Goal: Task Accomplishment & Management: Use online tool/utility

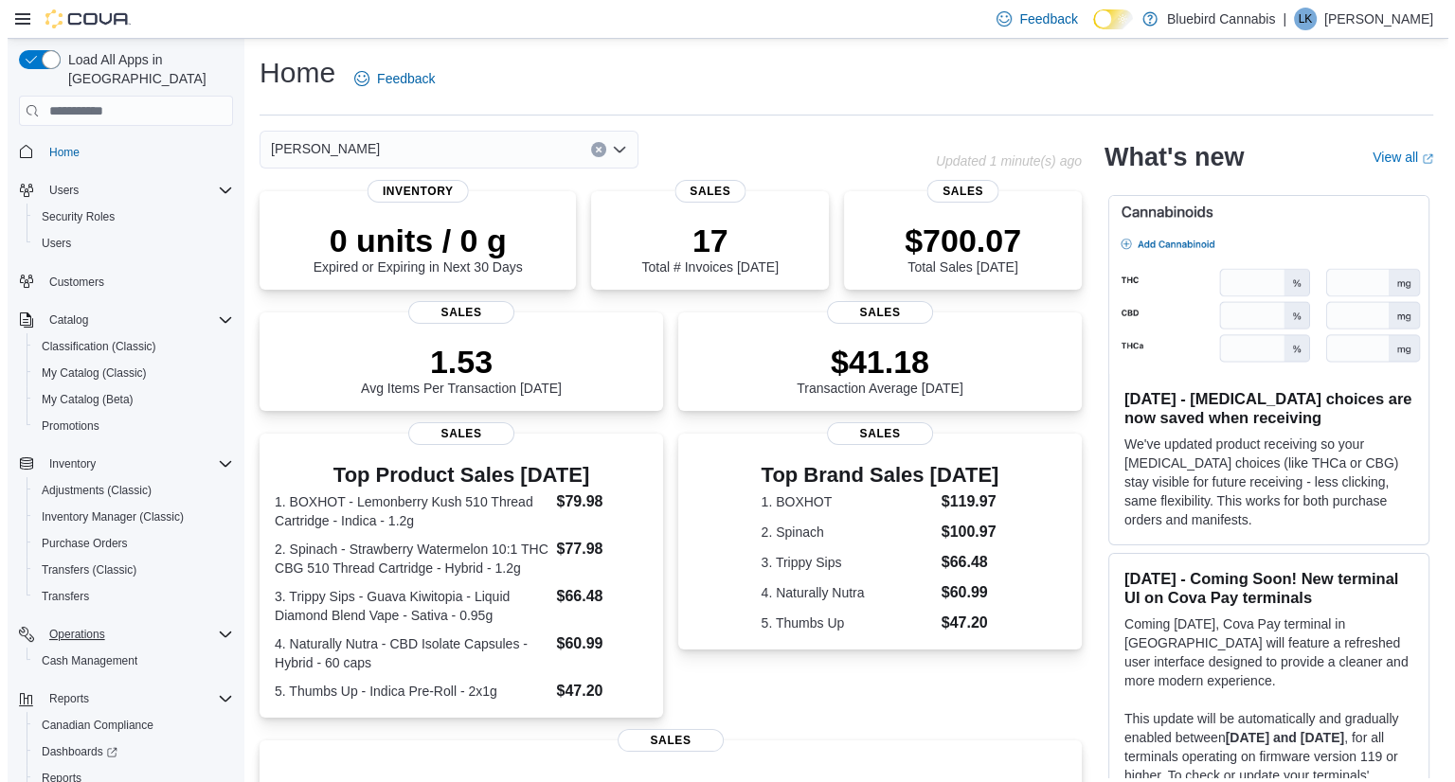
scroll to position [80, 0]
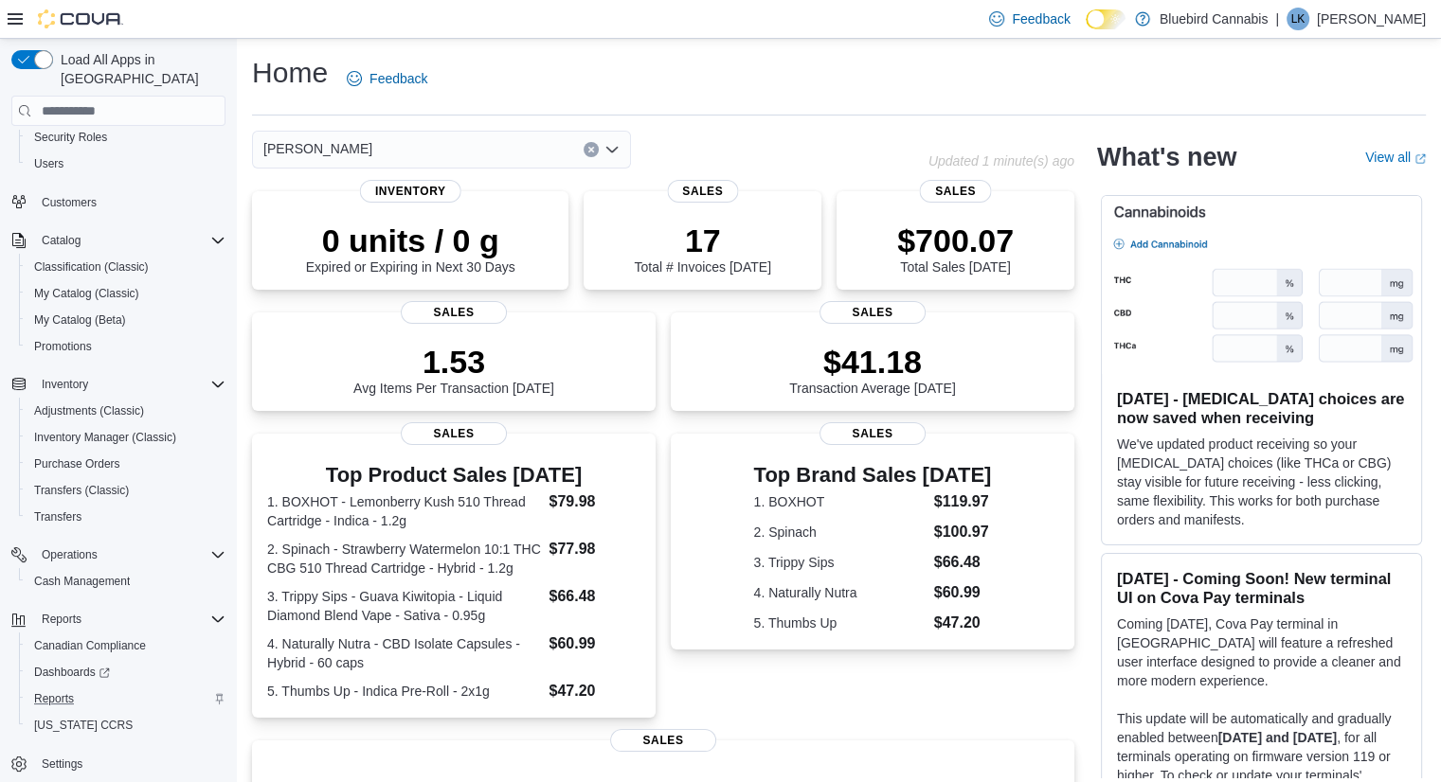
click at [85, 688] on div "Reports" at bounding box center [126, 699] width 199 height 23
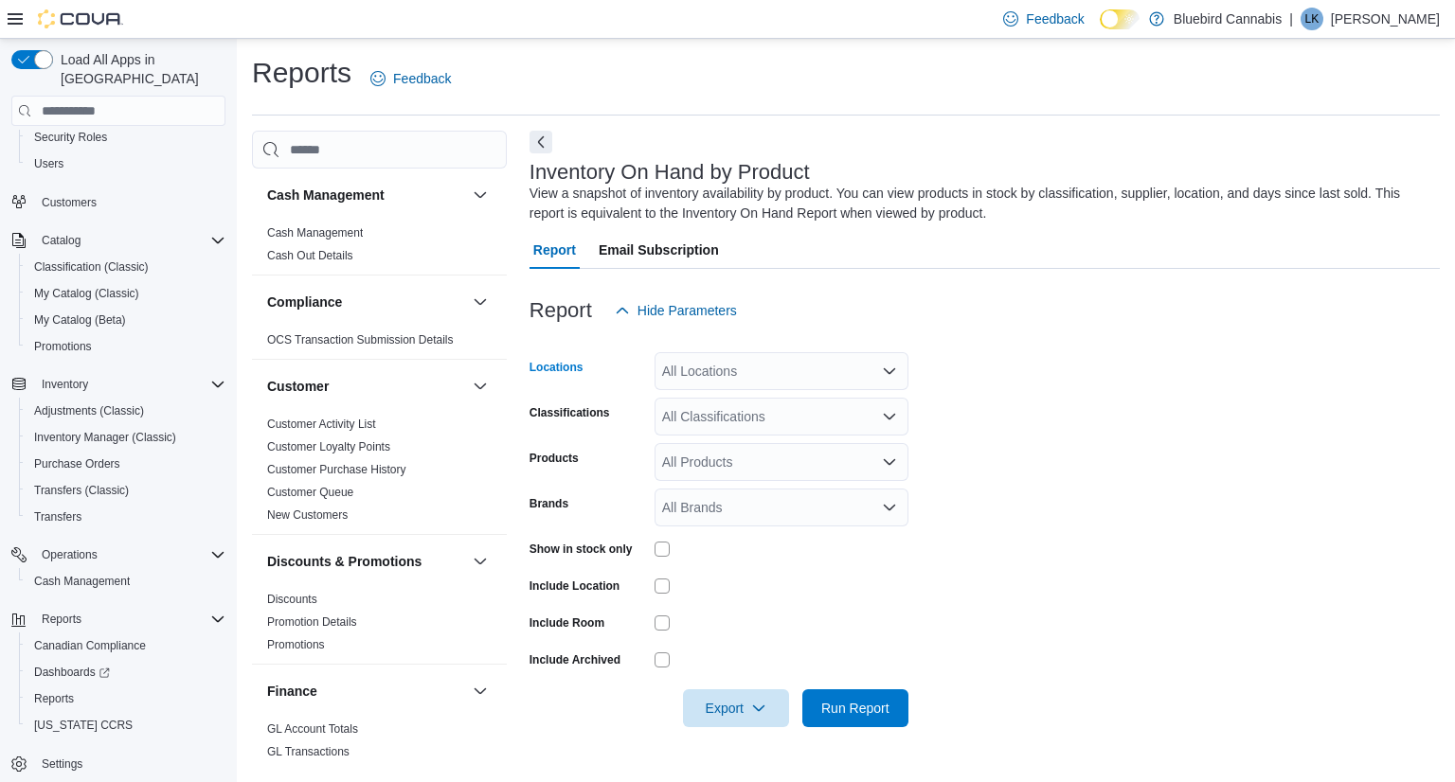
click at [731, 366] on div "All Locations" at bounding box center [782, 371] width 254 height 38
type input "****"
click at [745, 417] on button "Winchester" at bounding box center [782, 403] width 254 height 27
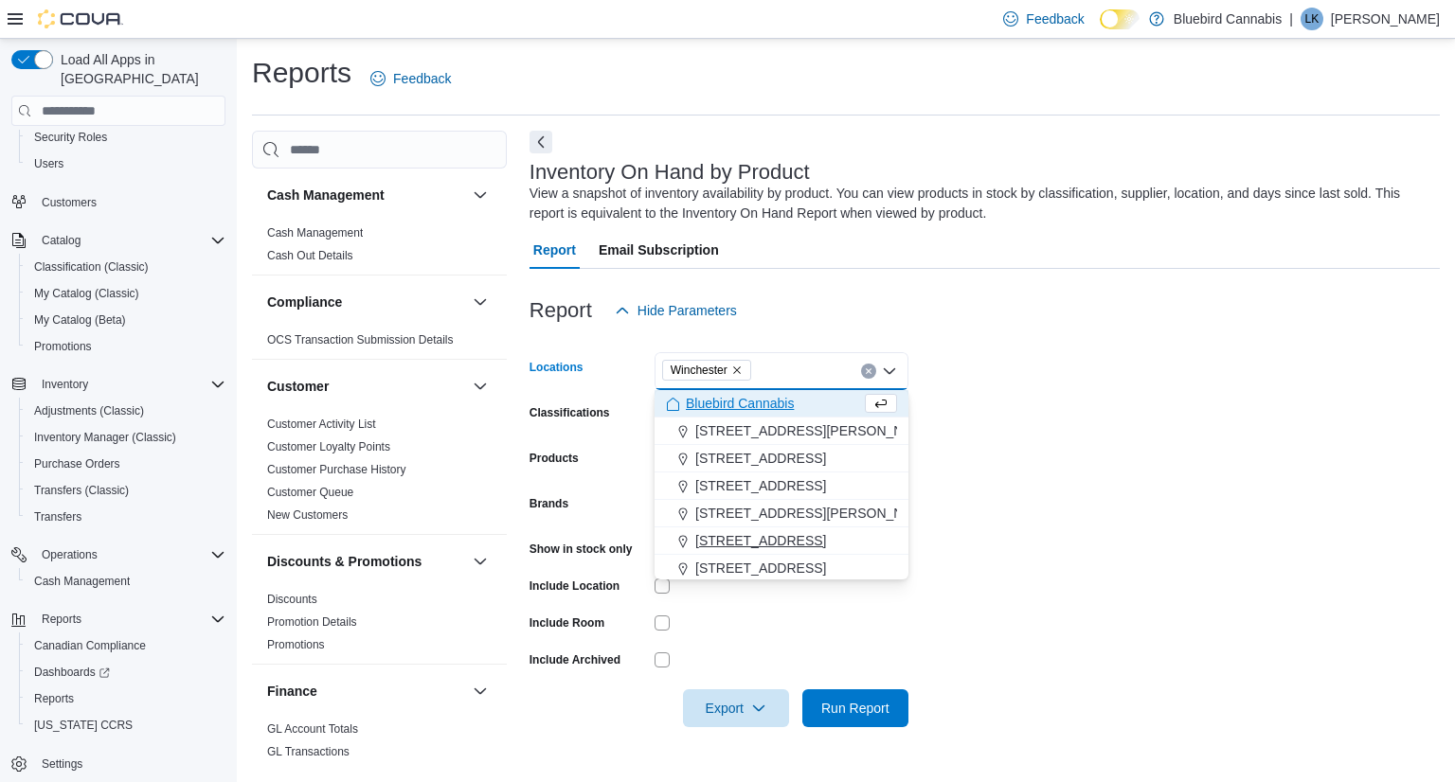
scroll to position [140, 0]
click at [749, 479] on div "Almonte" at bounding box center [781, 483] width 231 height 19
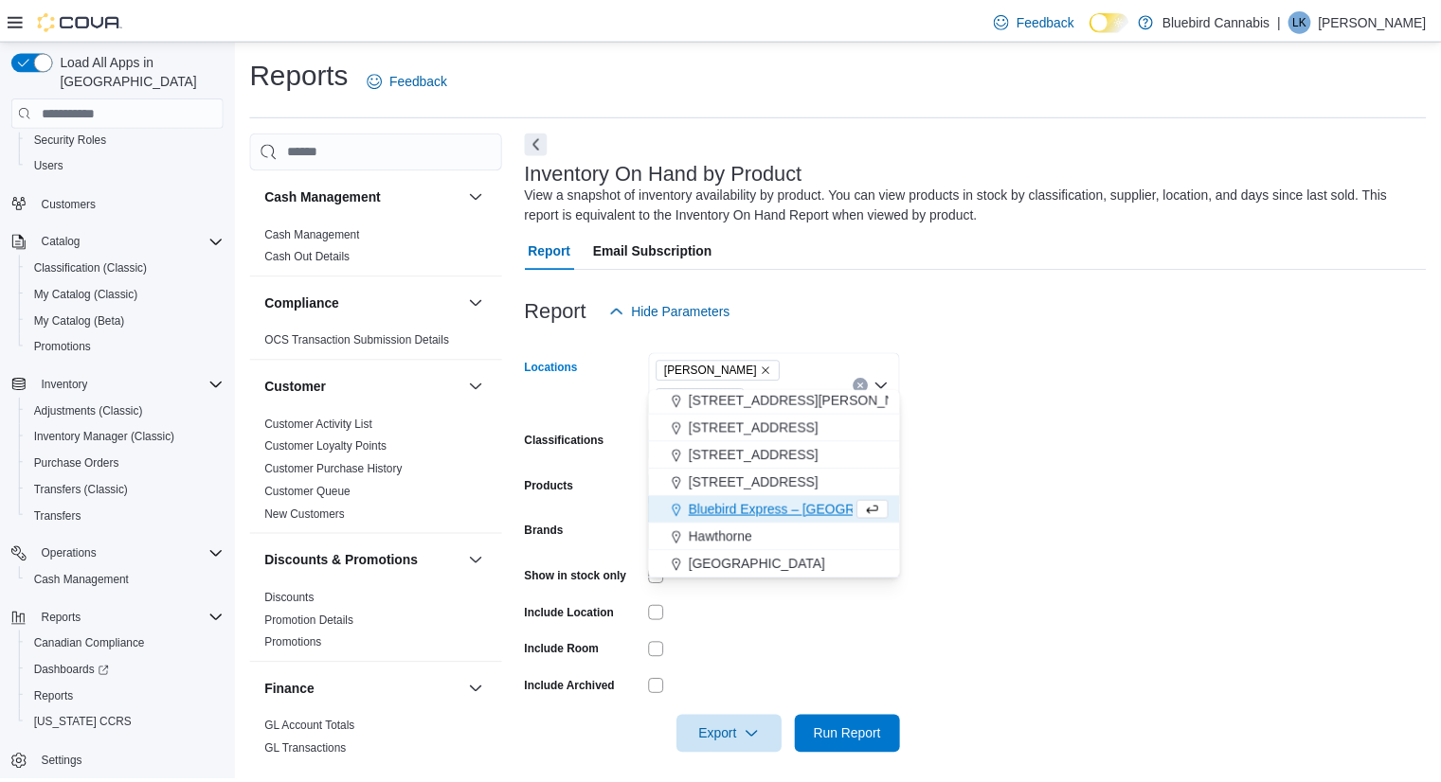
scroll to position [113, 0]
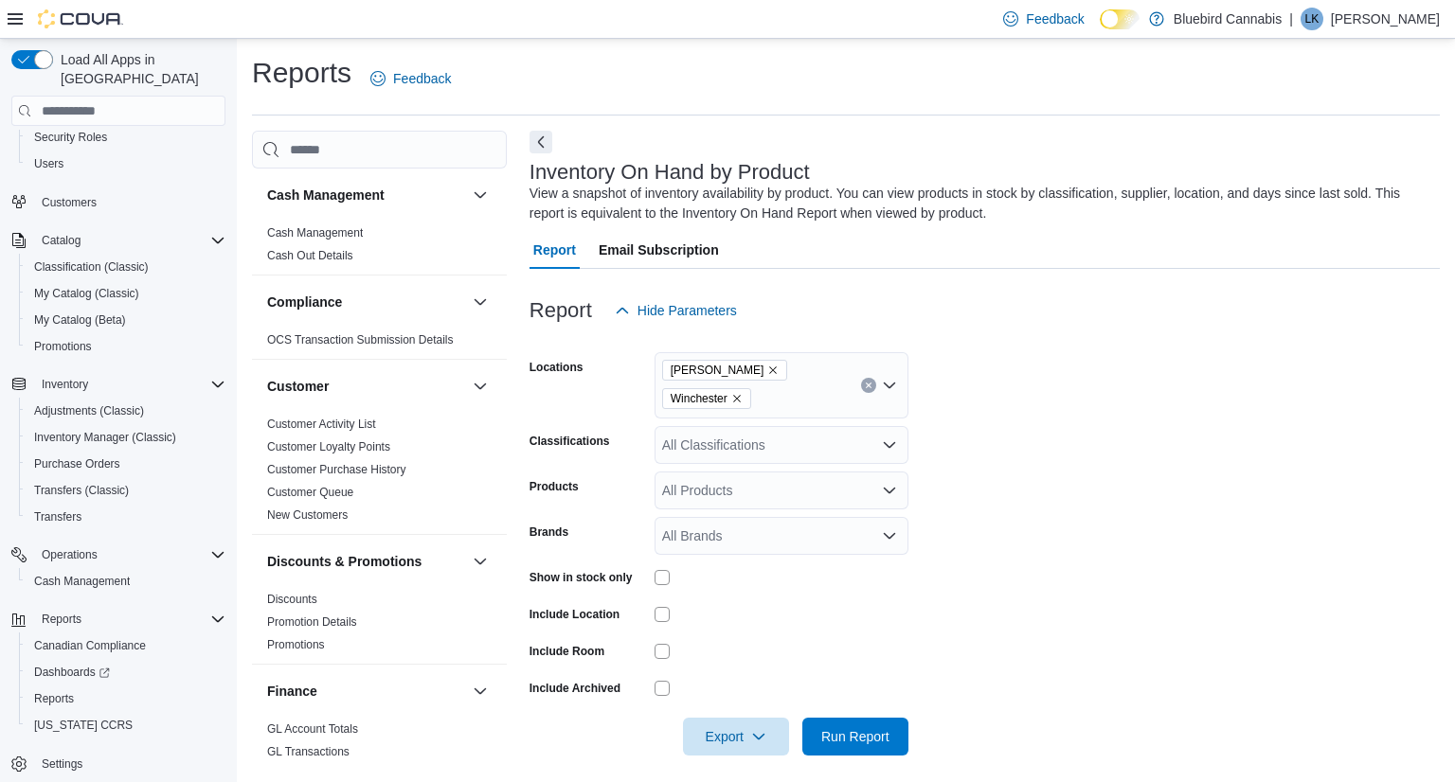
click at [1026, 243] on div "Report Email Subscription" at bounding box center [985, 250] width 910 height 38
click at [841, 727] on span "Run Report" at bounding box center [855, 736] width 68 height 19
click at [536, 150] on button "Next" at bounding box center [541, 141] width 23 height 23
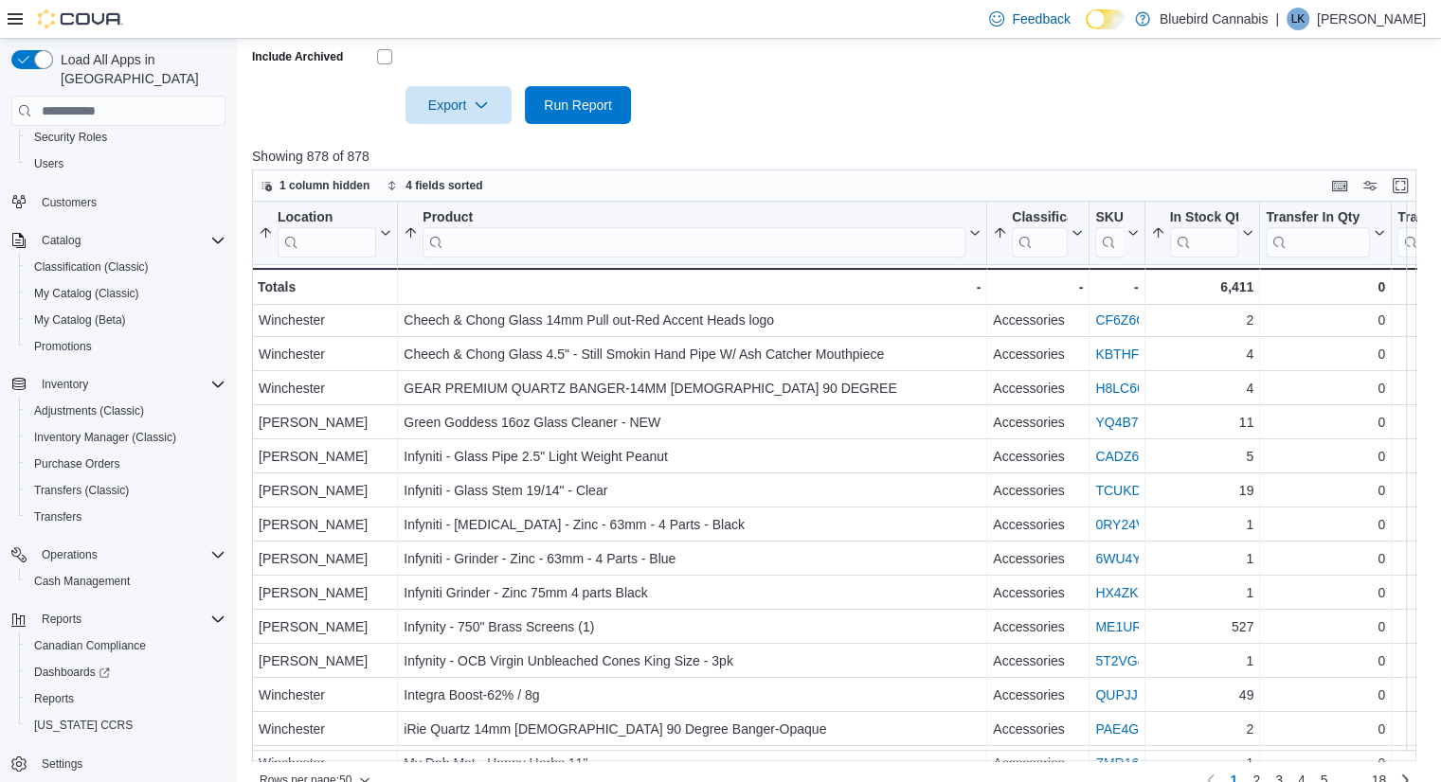
scroll to position [276, 0]
click at [1037, 227] on input "search" at bounding box center [1040, 242] width 56 height 30
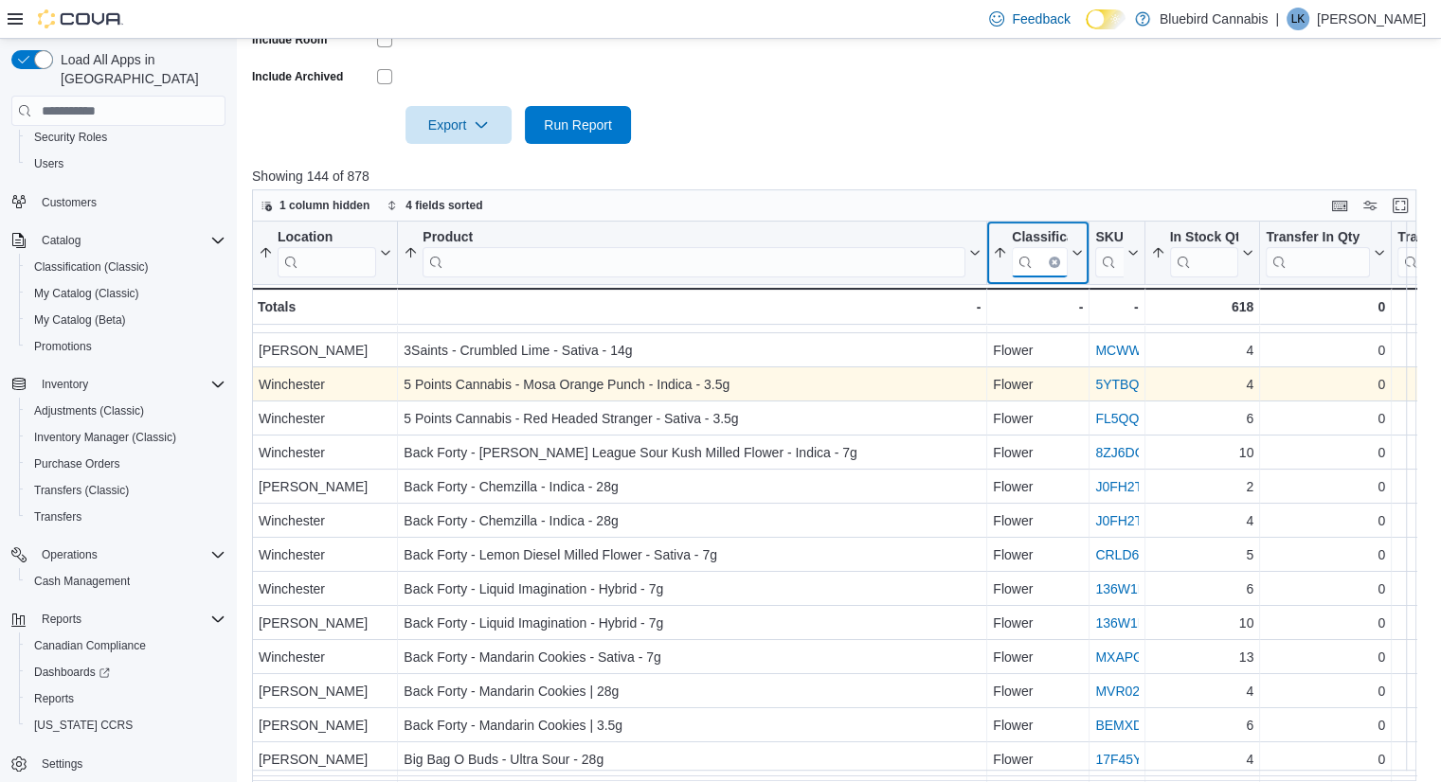
scroll to position [129, 0]
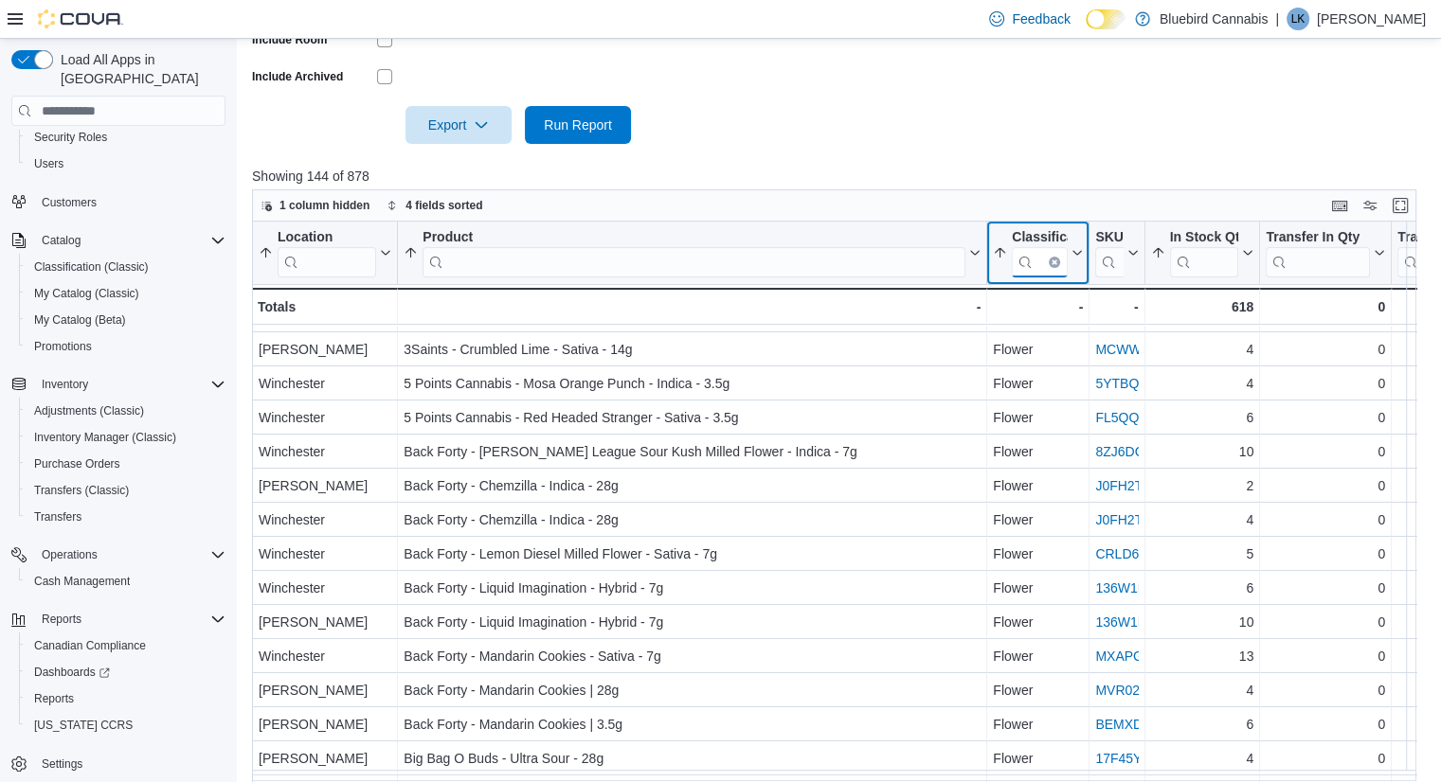
type input "****"
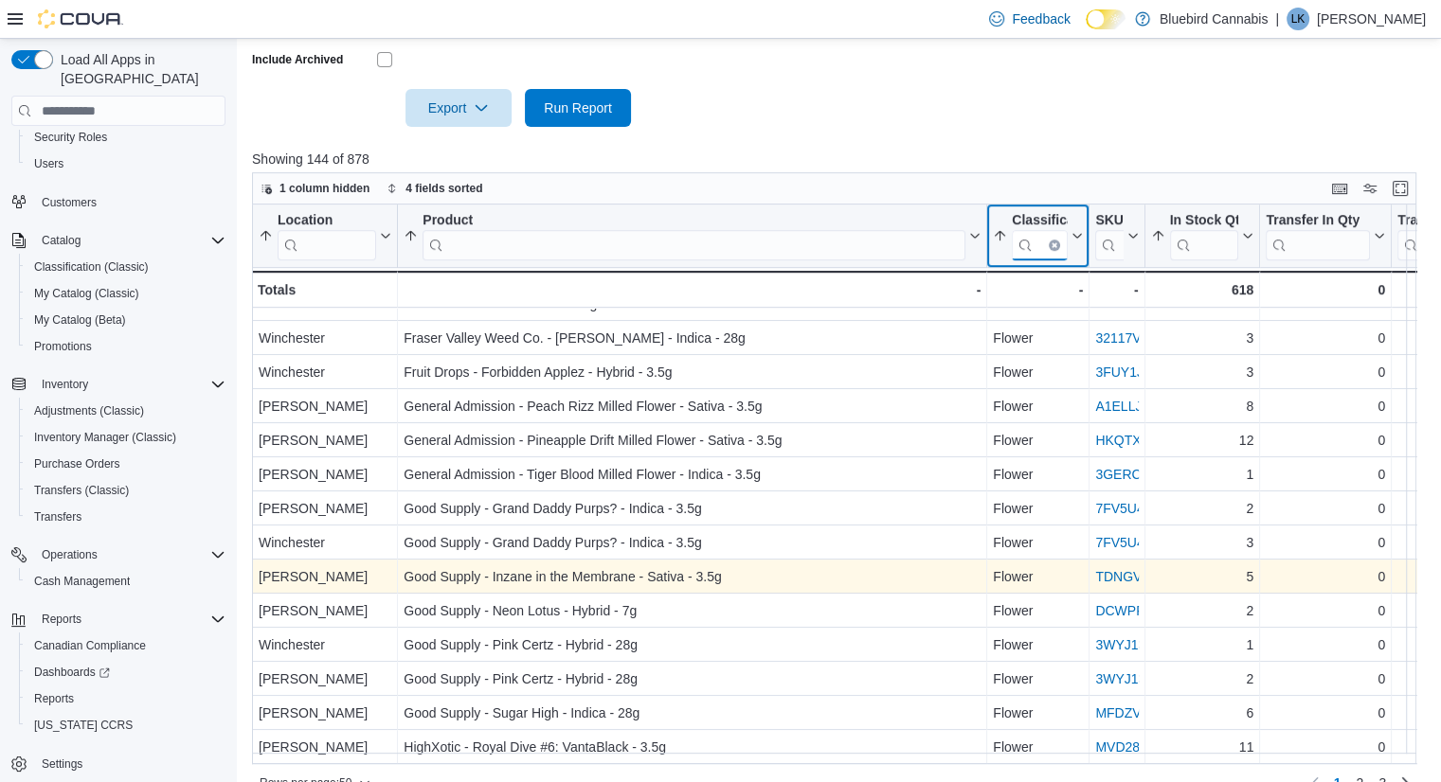
scroll to position [632, 0]
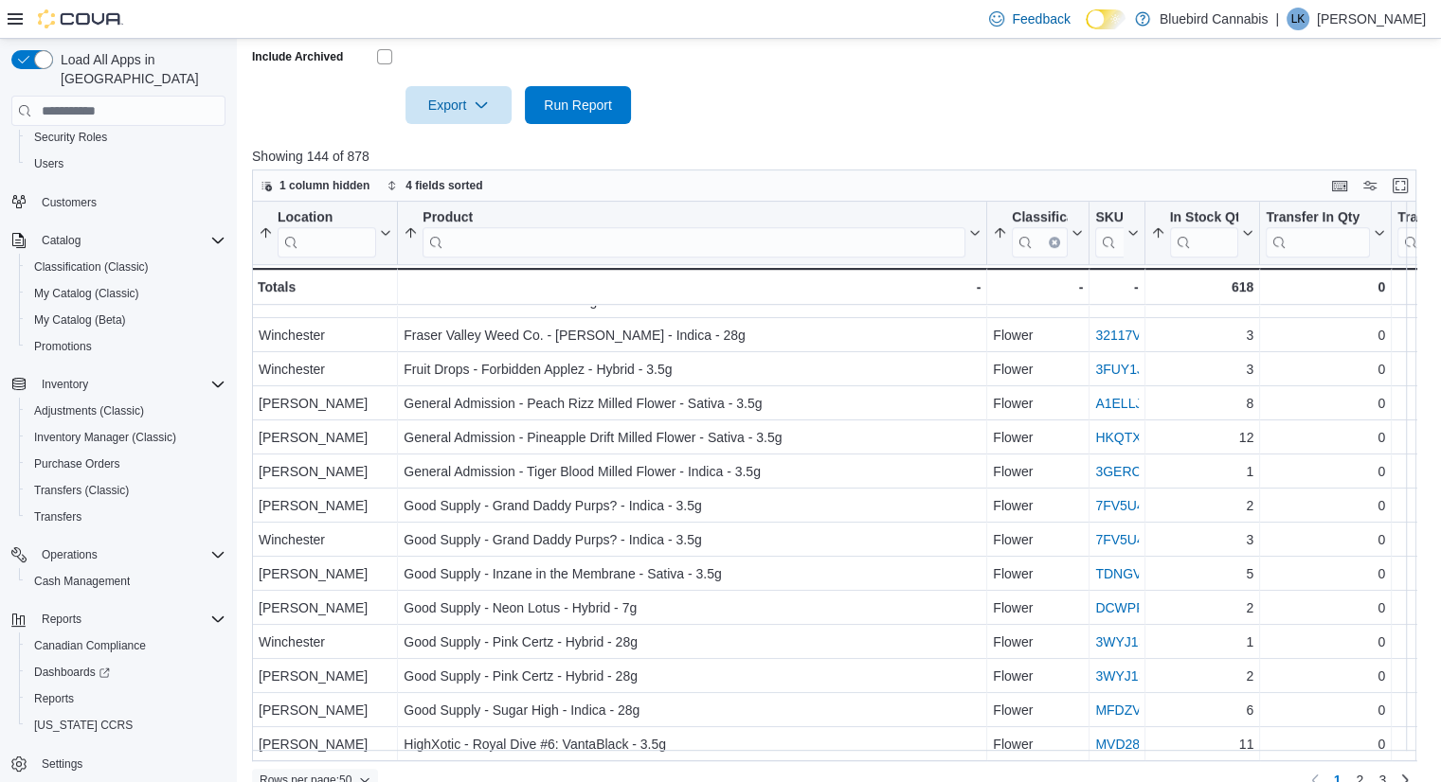
click at [366, 775] on icon "button" at bounding box center [364, 780] width 11 height 11
click at [359, 705] on span "100 rows" at bounding box center [340, 712] width 61 height 15
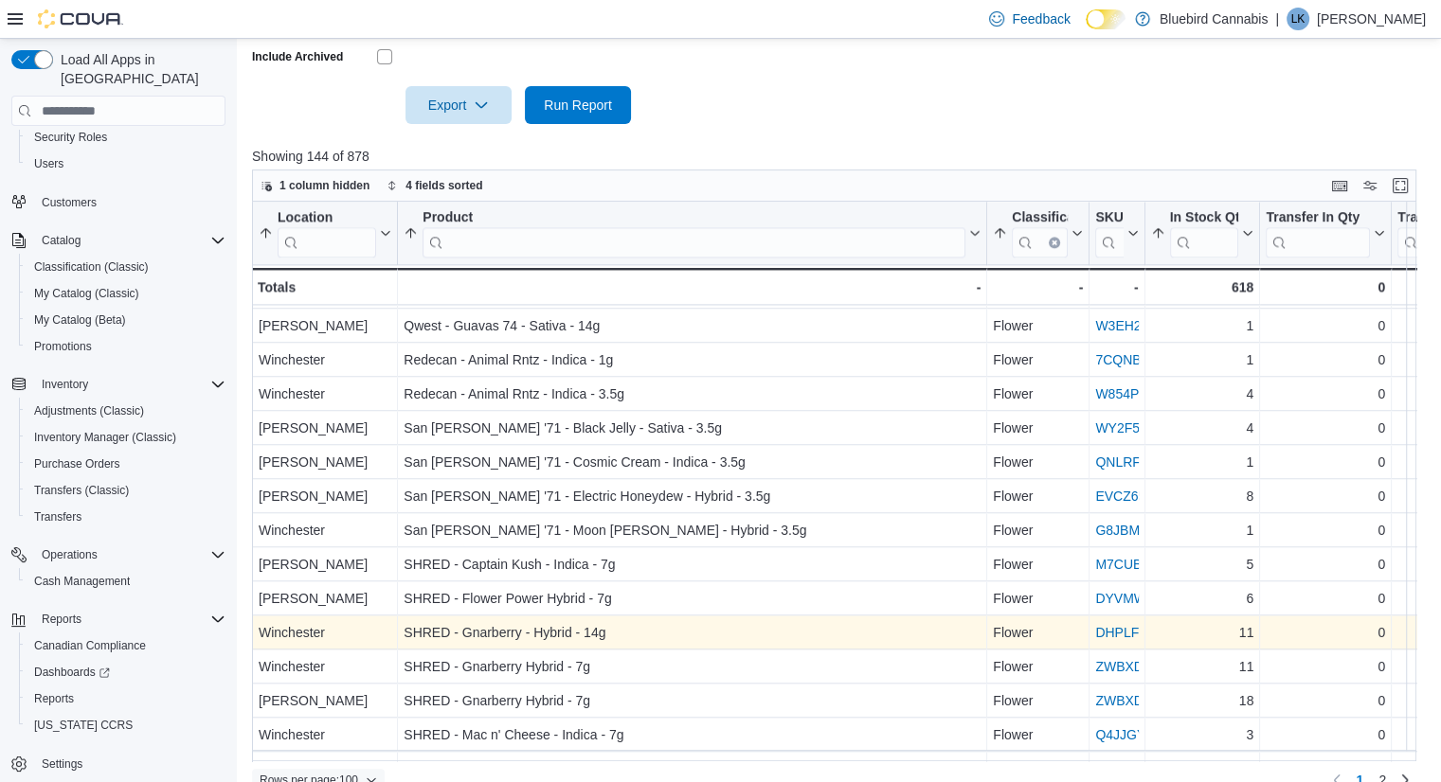
scroll to position [2963, 0]
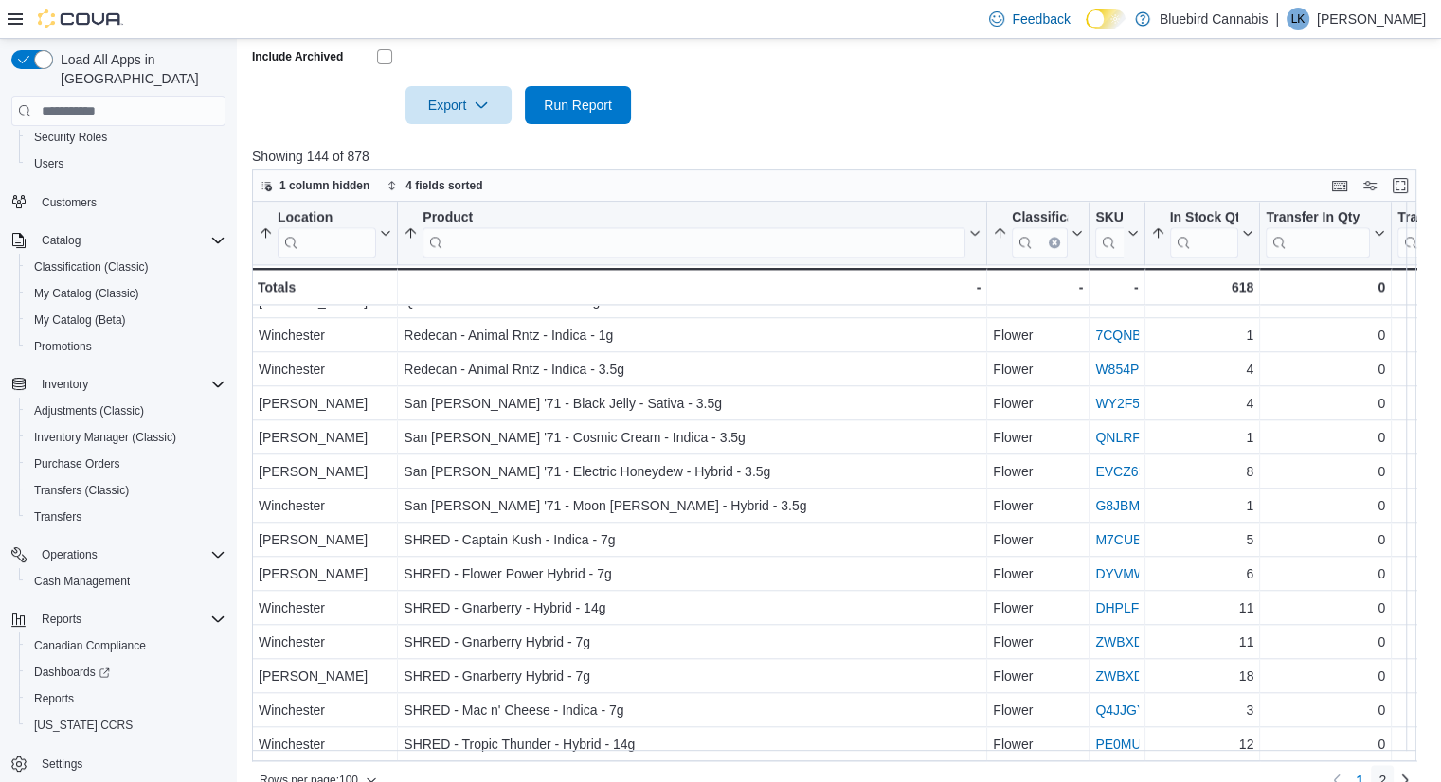
click at [1386, 771] on span "2" at bounding box center [1382, 780] width 8 height 19
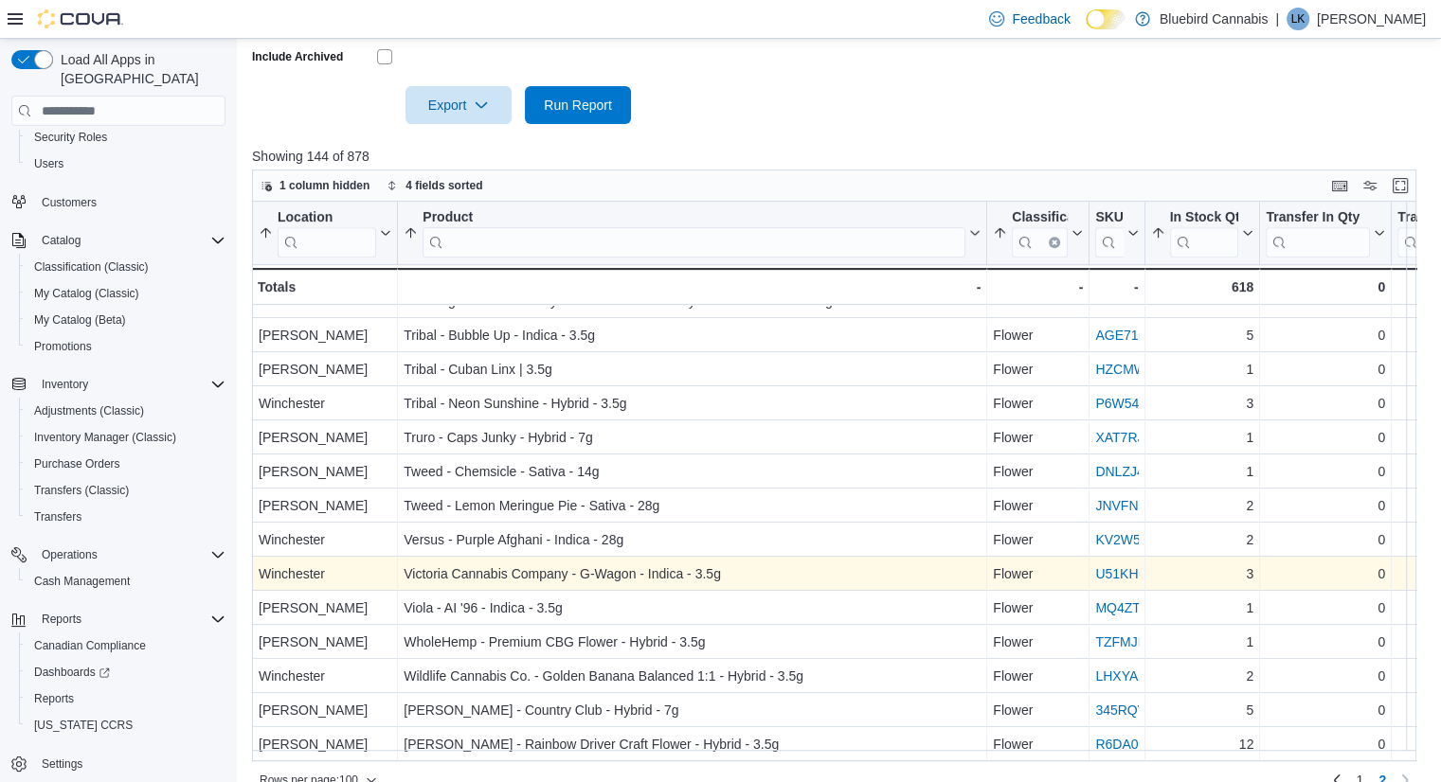
scroll to position [1053, 0]
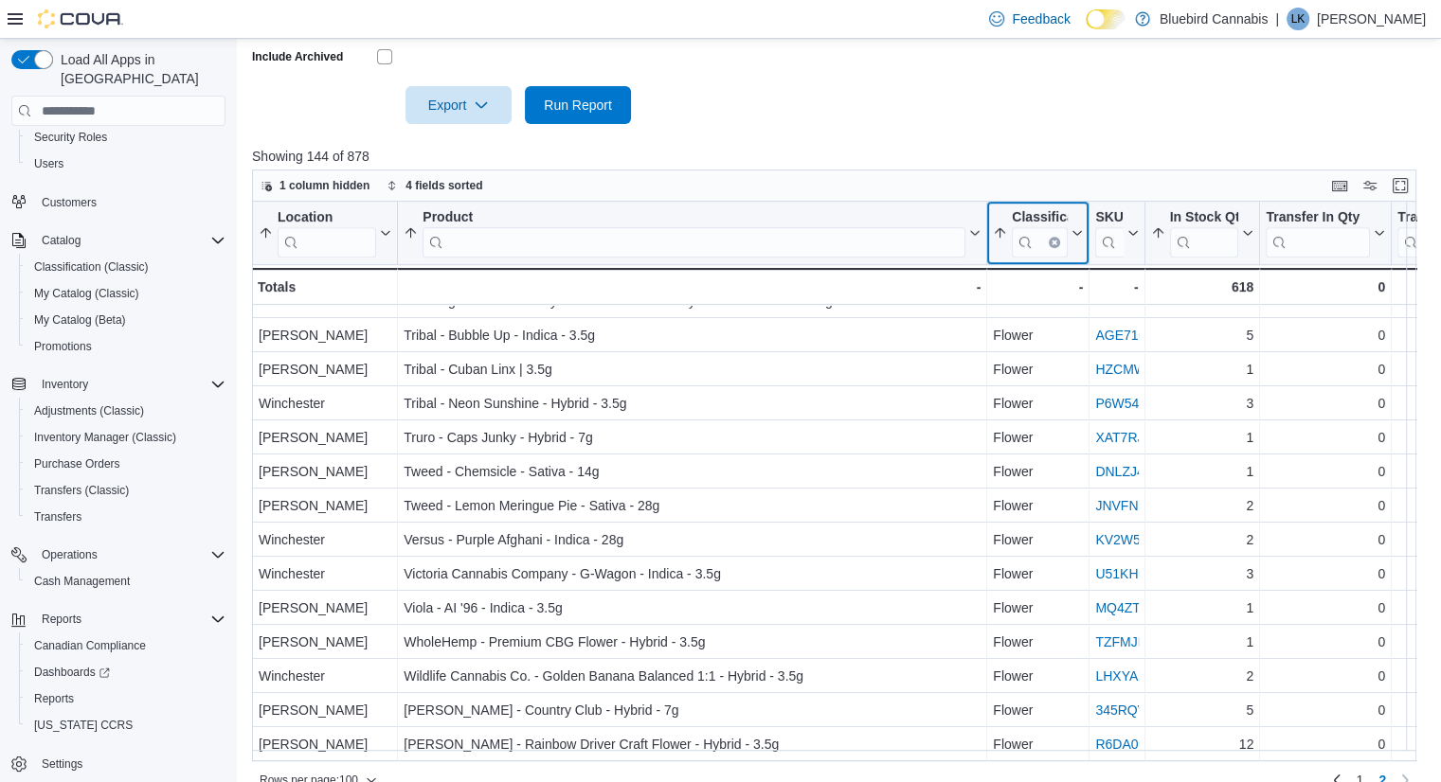
click at [1052, 240] on icon "Clear input" at bounding box center [1055, 243] width 6 height 6
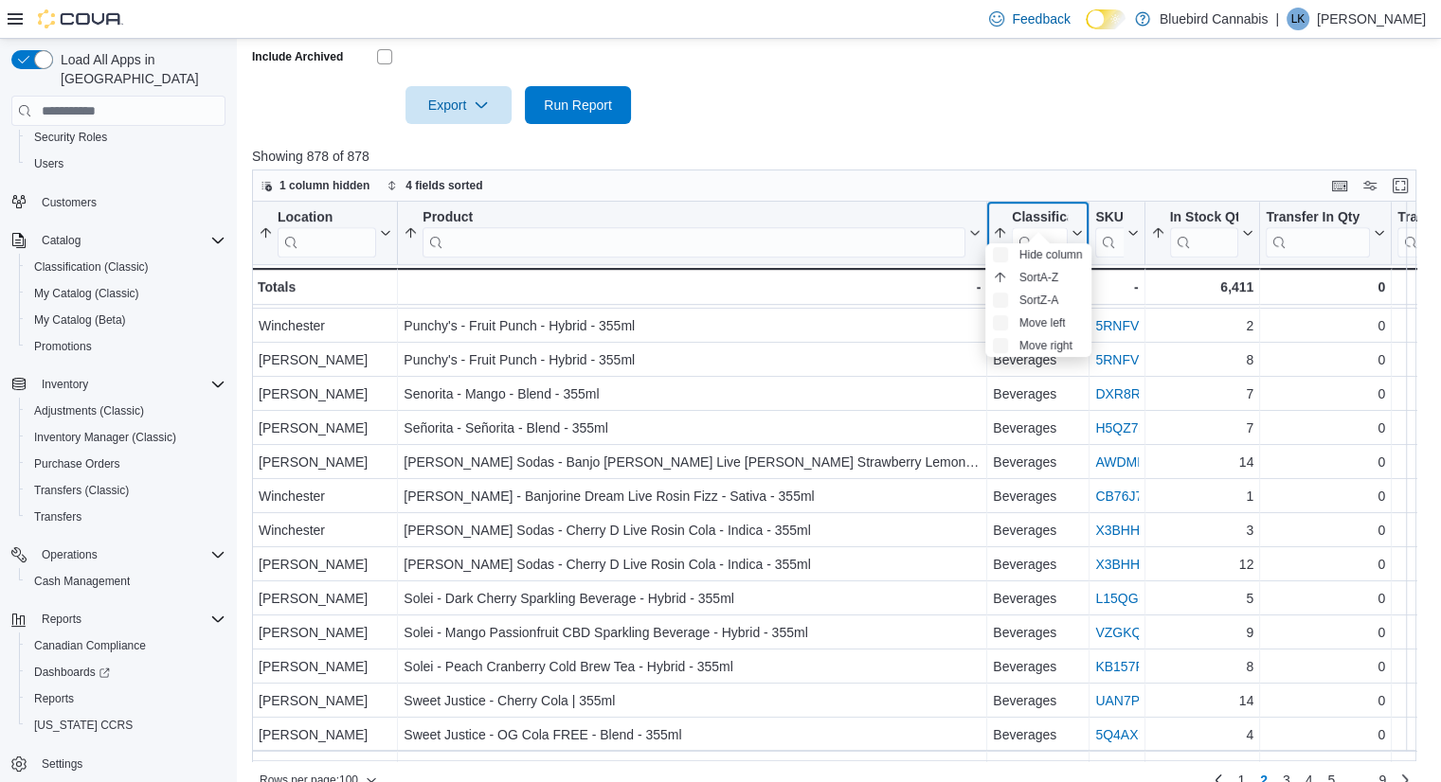
click at [1036, 227] on input "search" at bounding box center [1040, 242] width 56 height 30
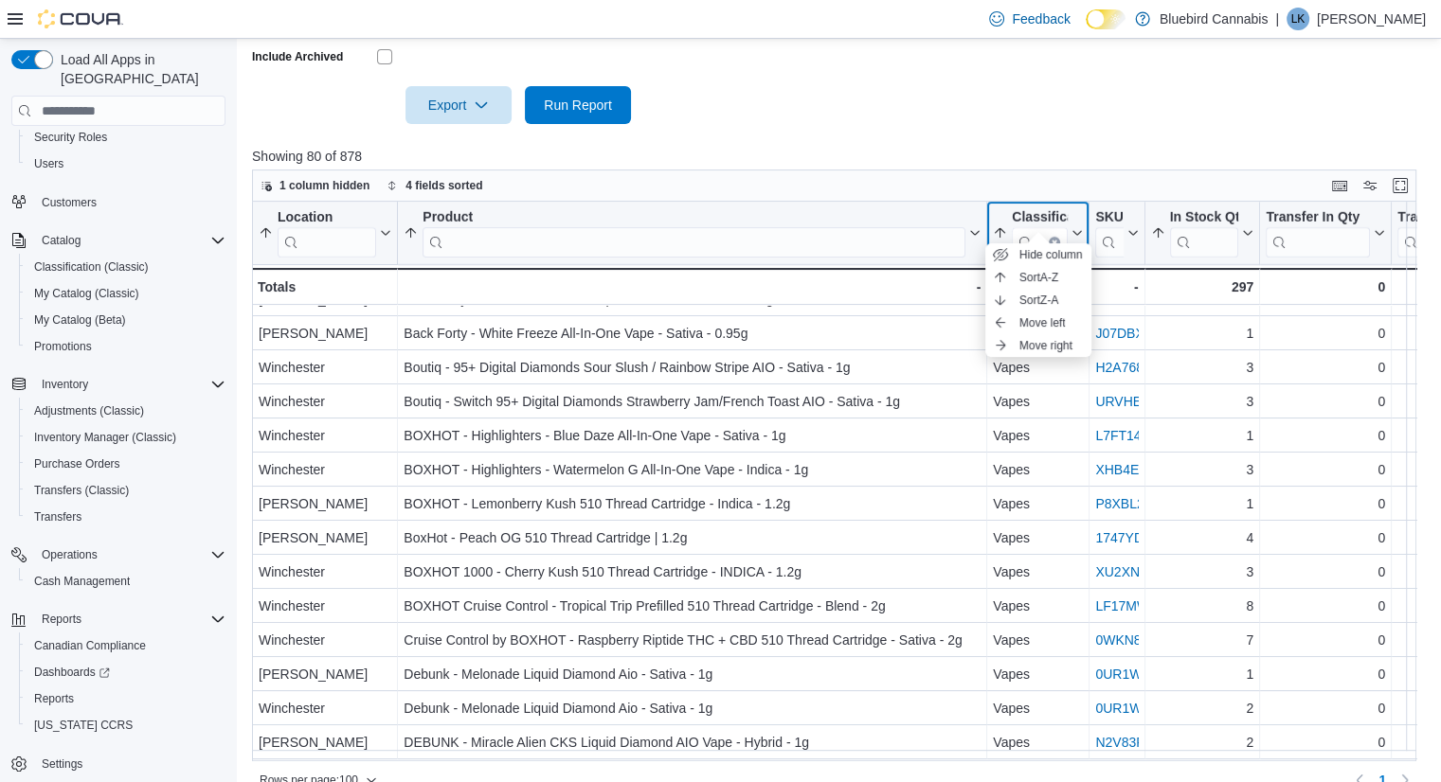
scroll to position [0, 0]
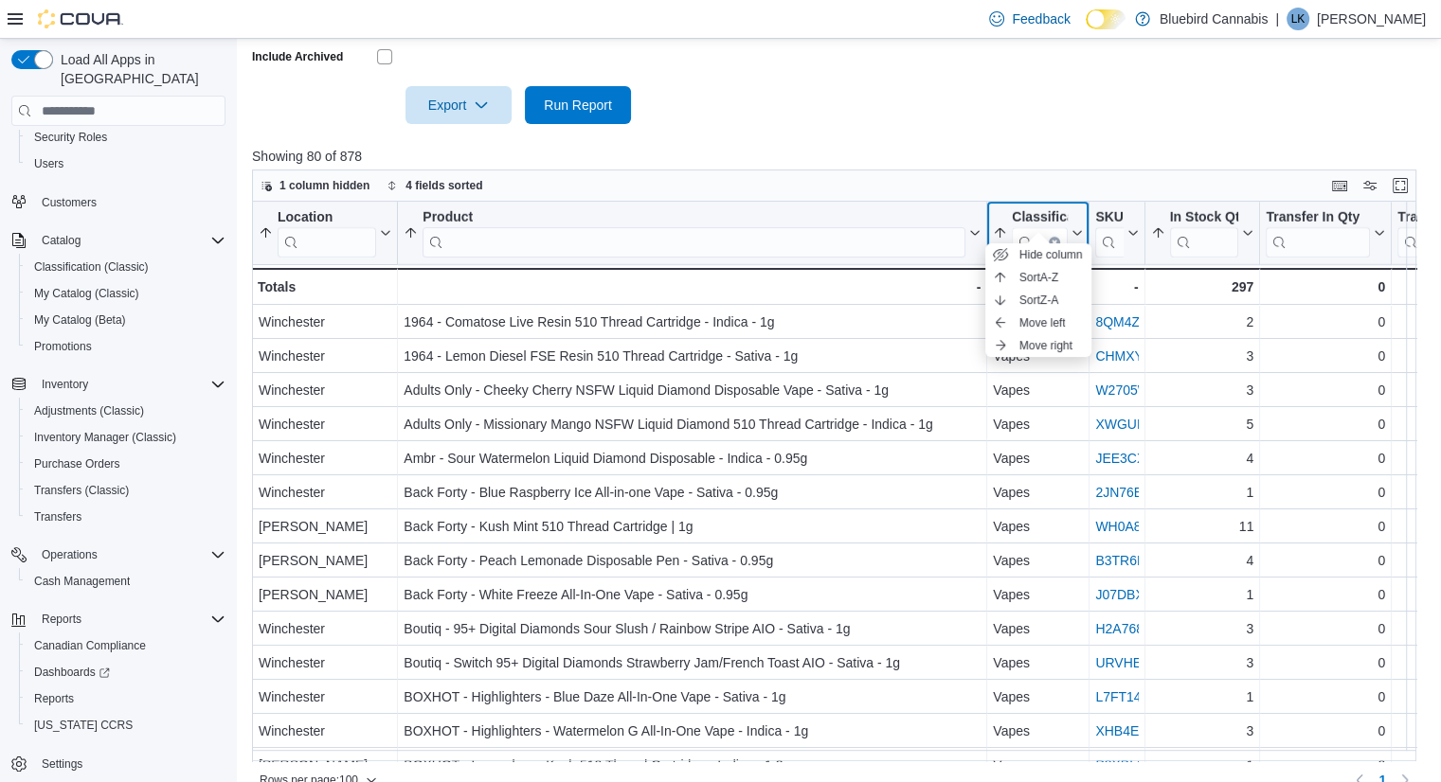
type input "*****"
click at [1076, 219] on button "Classification *****" at bounding box center [1038, 233] width 90 height 48
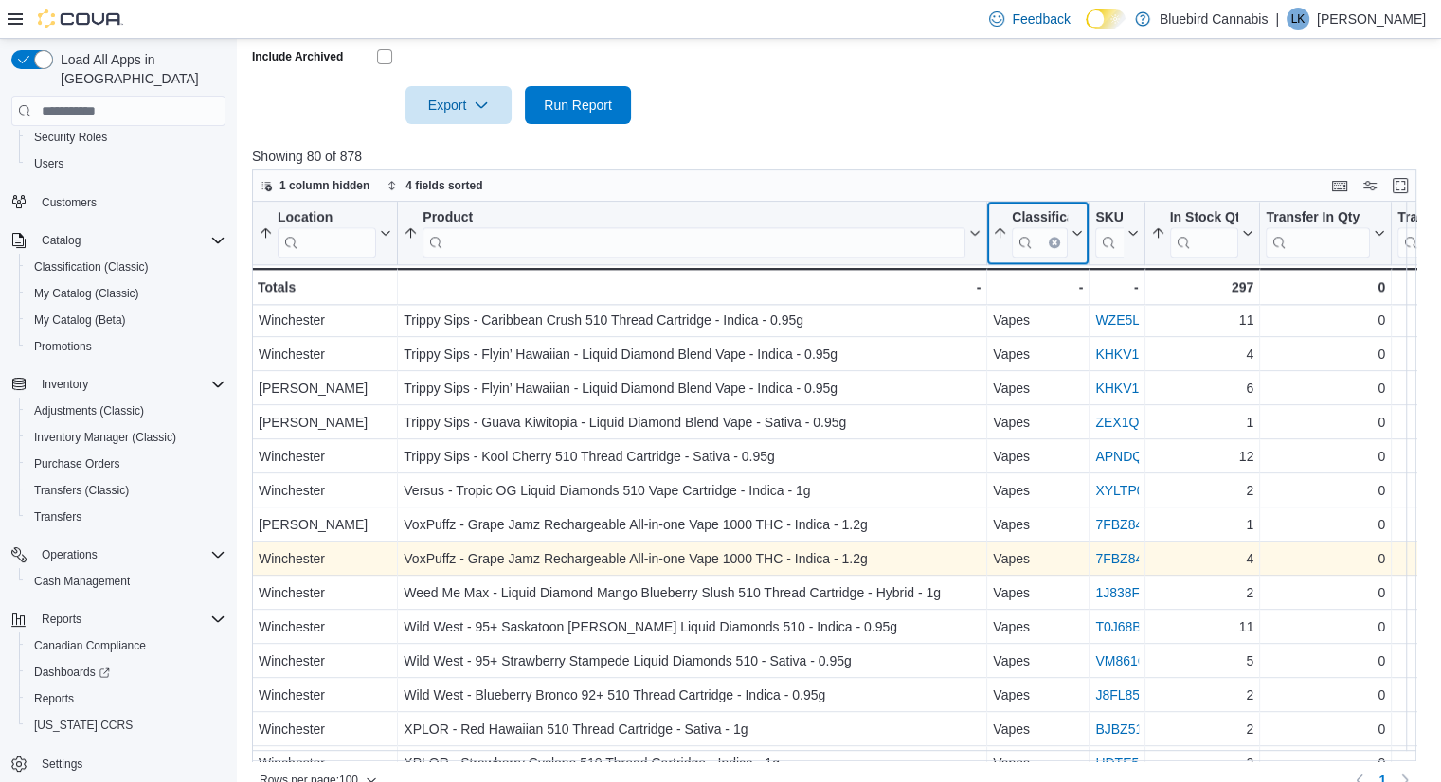
scroll to position [2281, 0]
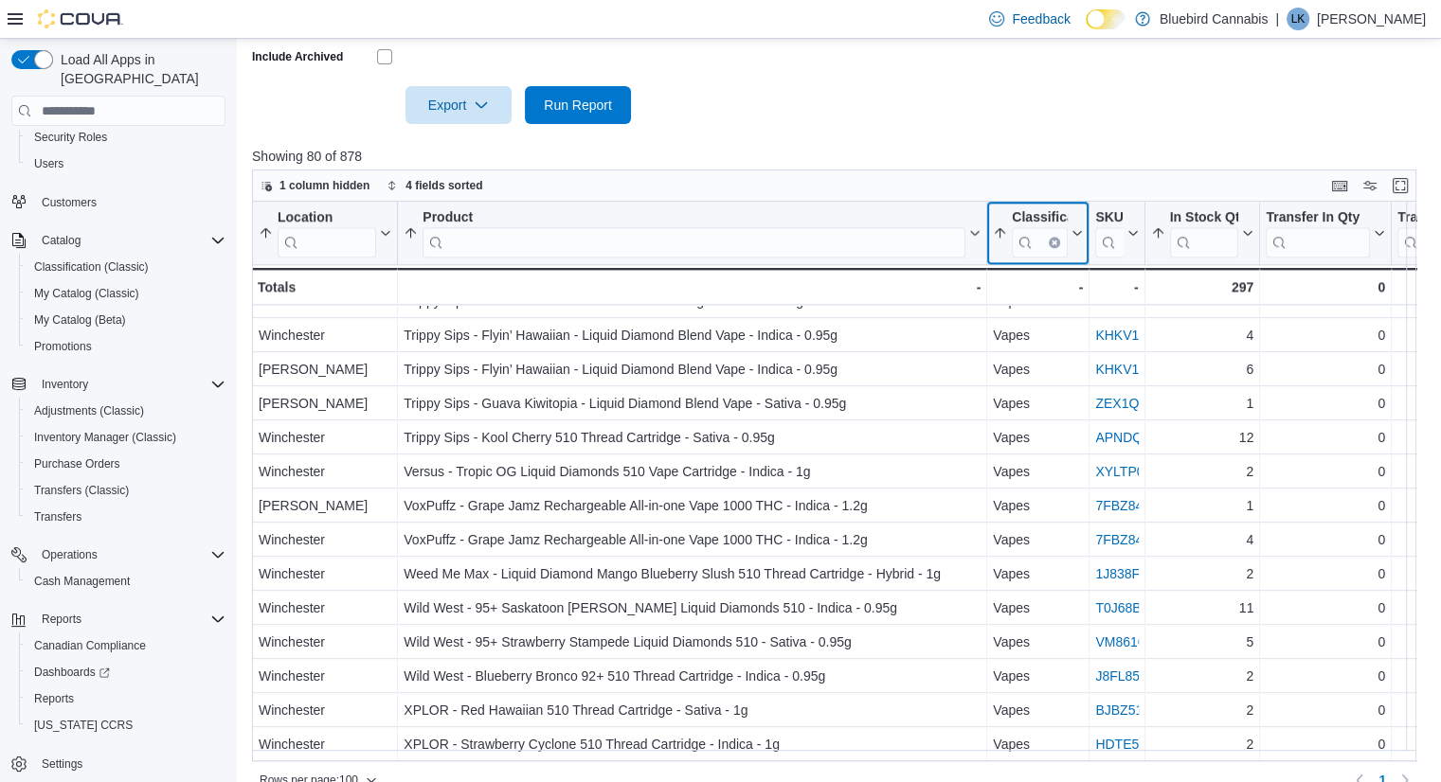
click at [1054, 241] on icon "Clear input" at bounding box center [1054, 243] width 4 height 4
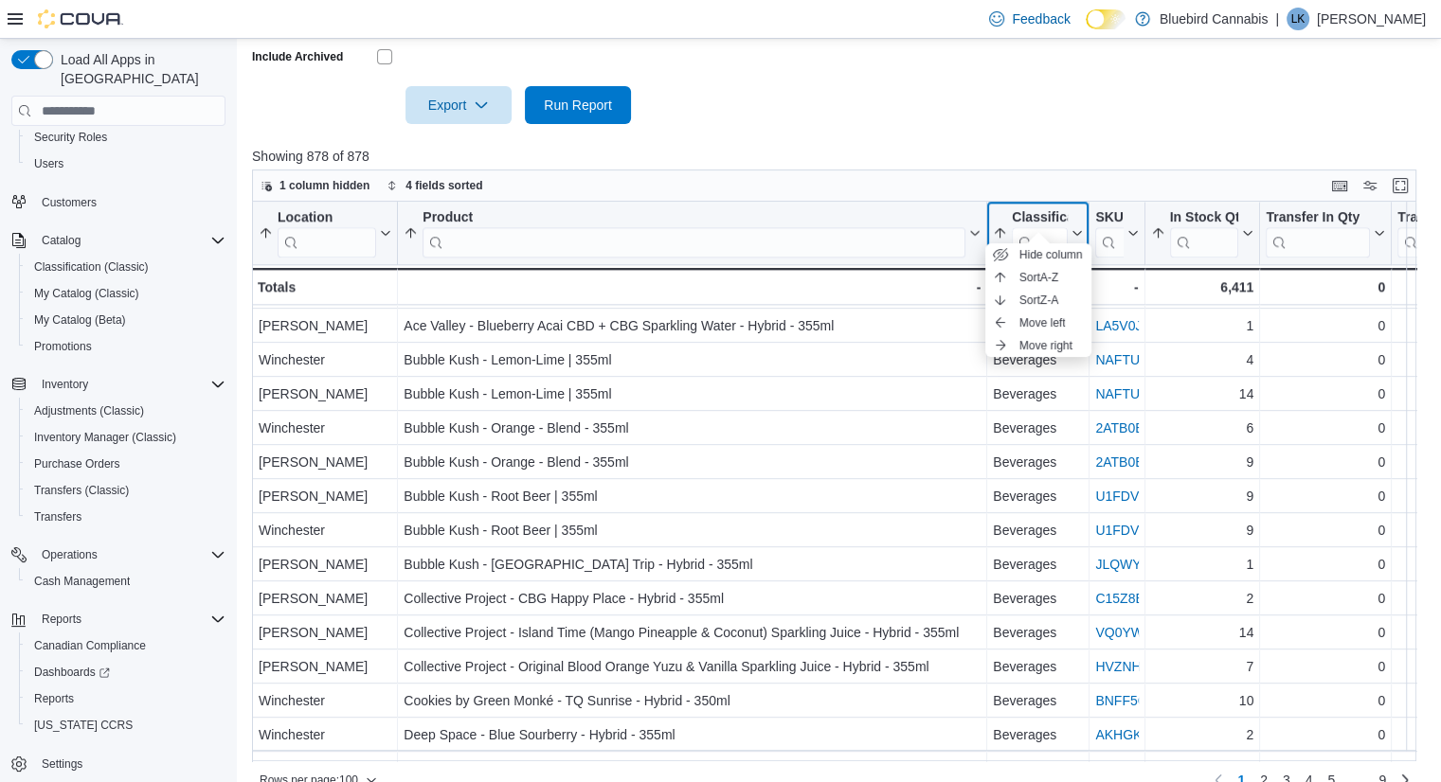
click at [1034, 227] on input "search" at bounding box center [1040, 242] width 56 height 30
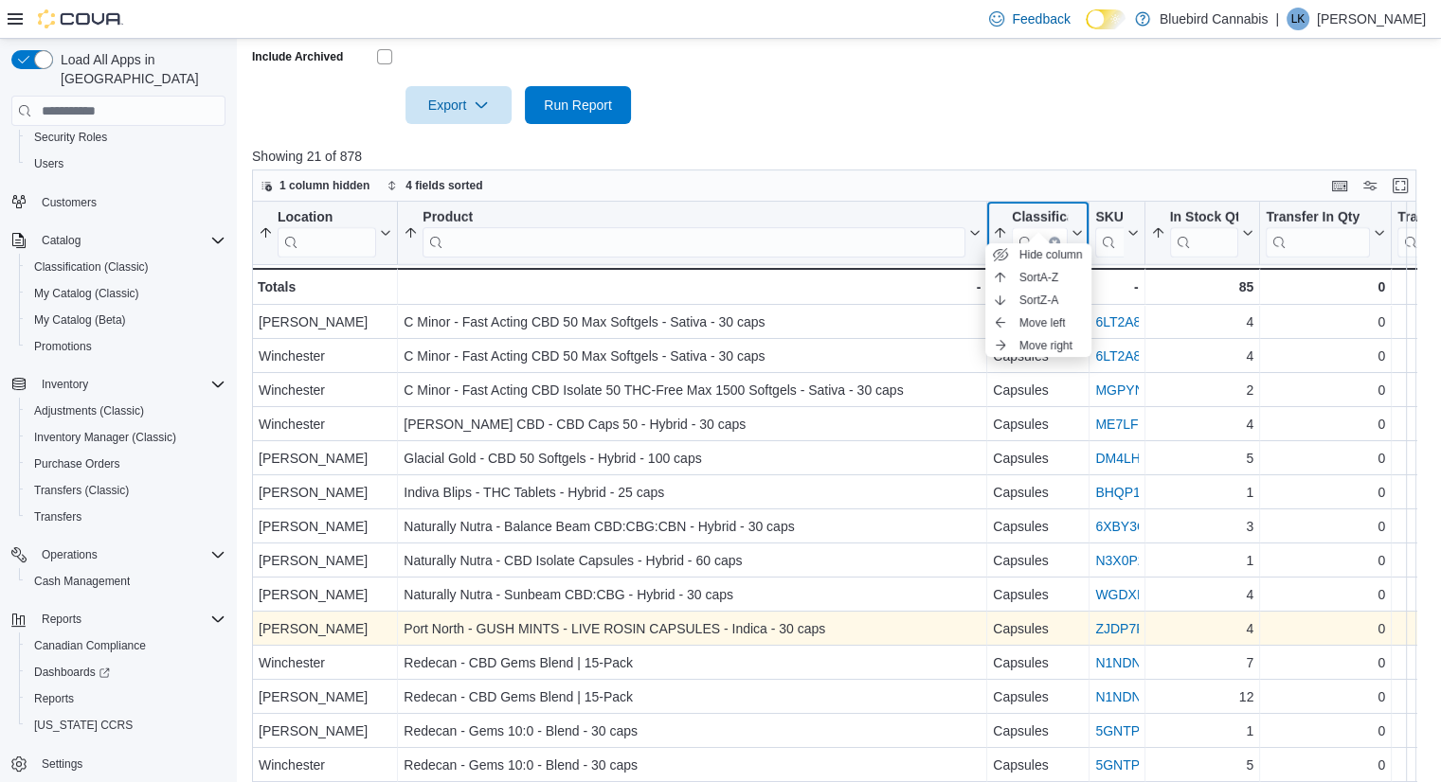
scroll to position [579, 0]
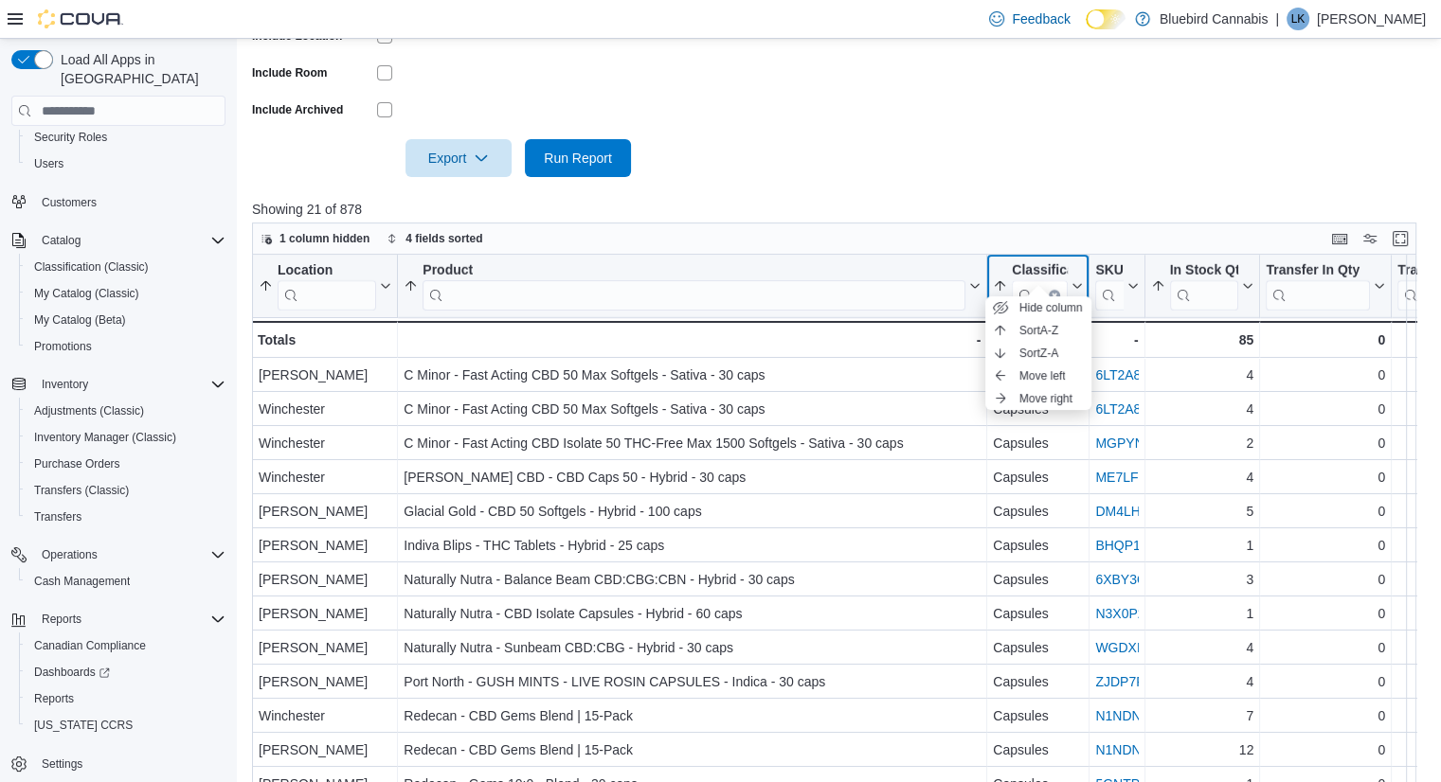
type input "****"
click at [1073, 275] on button "Classification ****" at bounding box center [1038, 286] width 90 height 48
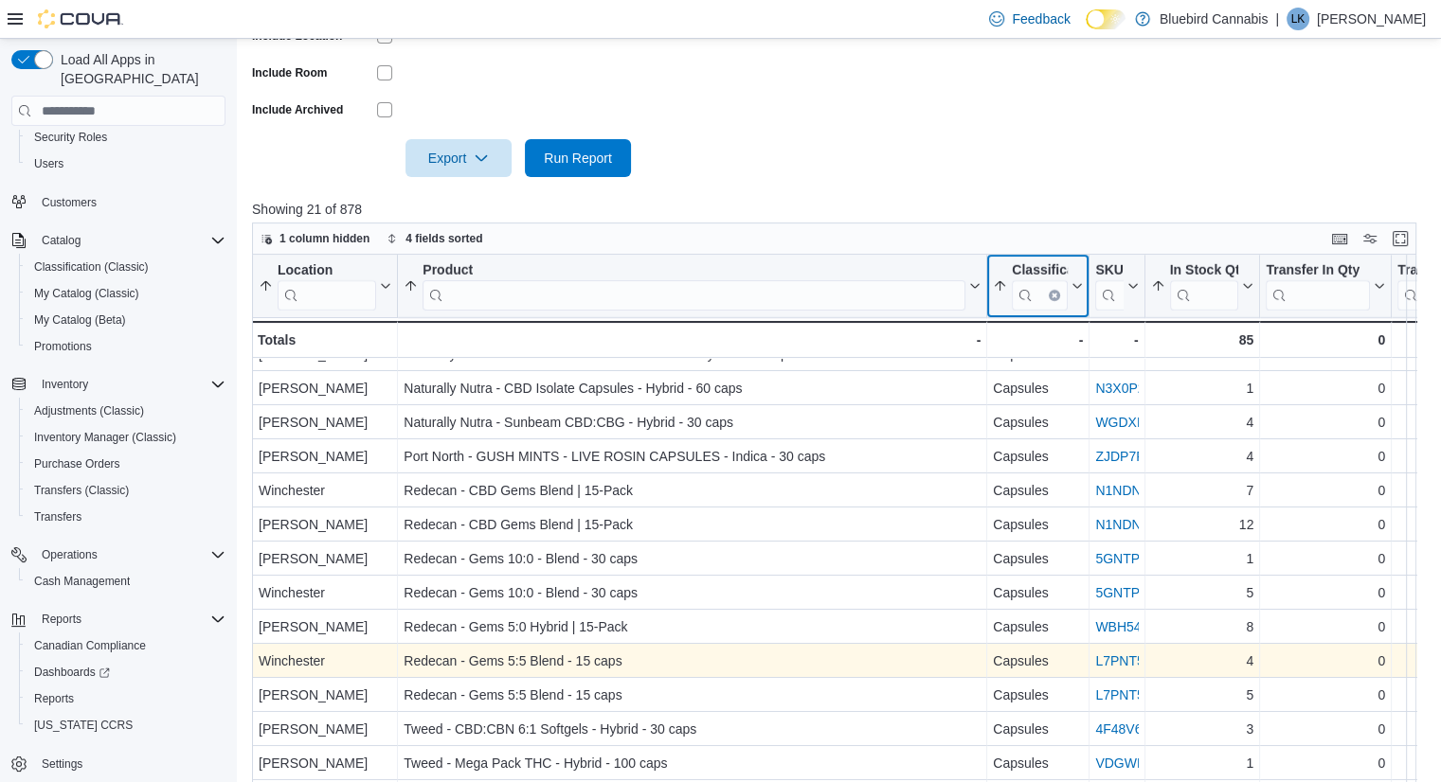
scroll to position [632, 0]
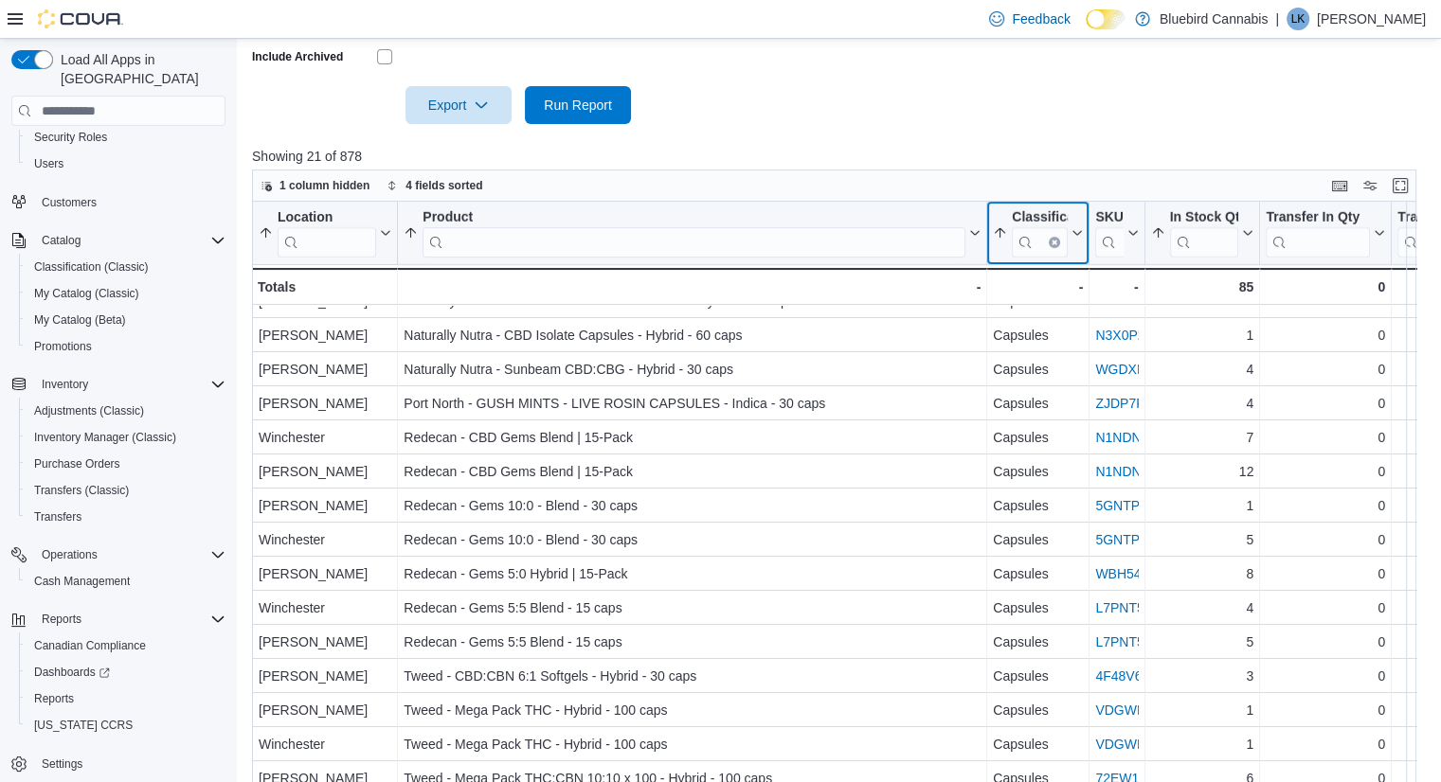
click at [1054, 237] on button "Clear input" at bounding box center [1054, 242] width 11 height 11
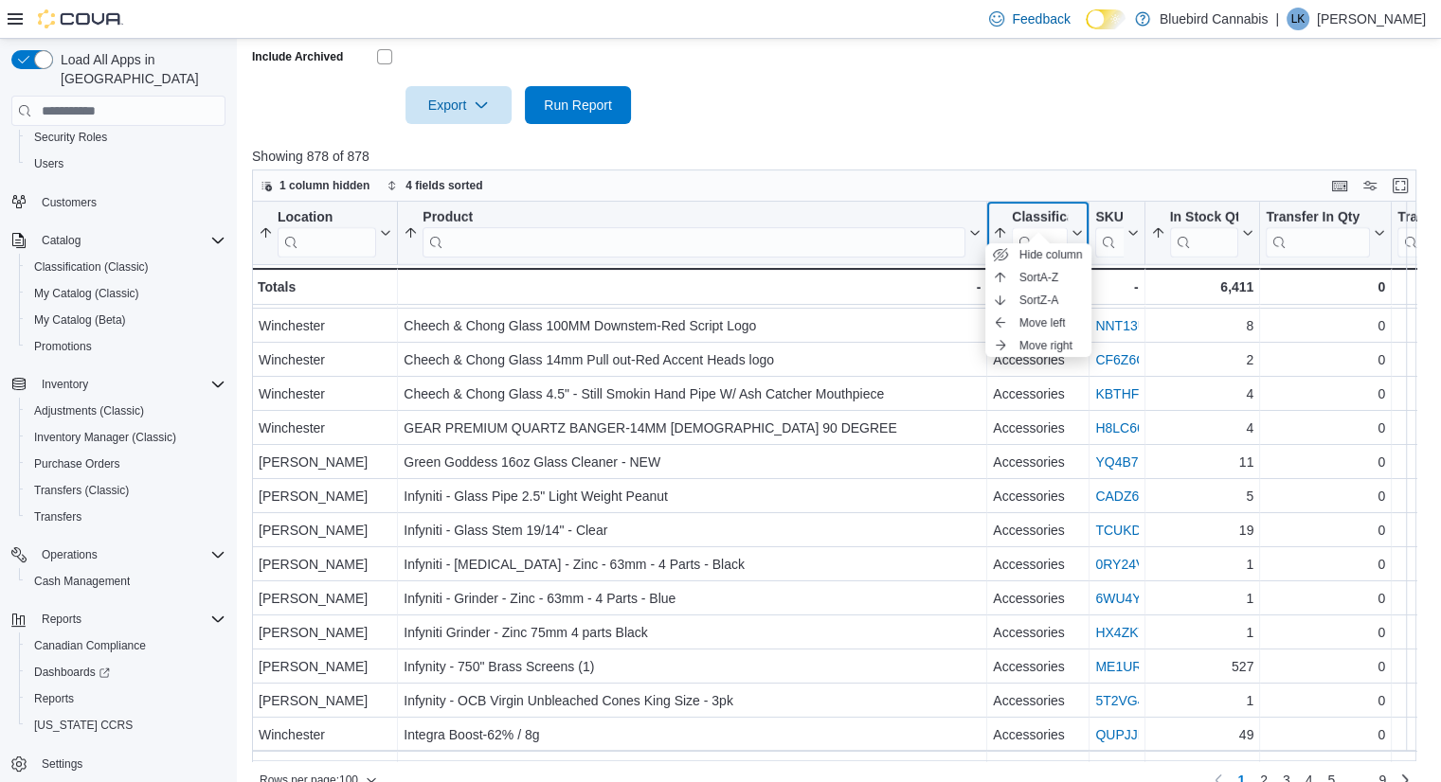
click at [1038, 227] on input "search" at bounding box center [1040, 242] width 56 height 30
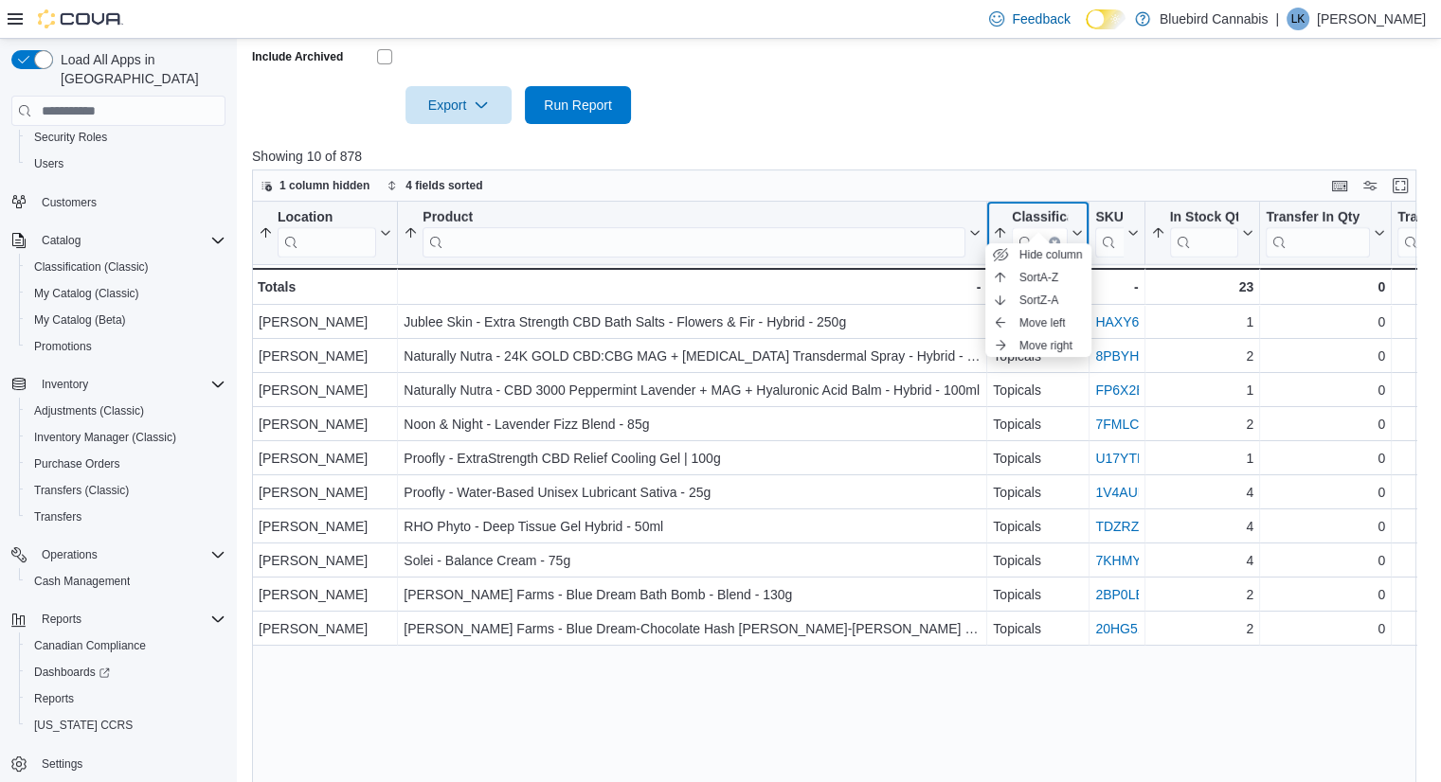
scroll to position [0, 0]
type input "********"
click at [754, 657] on div "Location Sorted by Location, ascending , then sorted by In Stock Qty, ascending…" at bounding box center [840, 499] width 1176 height 594
click at [1055, 240] on icon "Clear input" at bounding box center [1055, 243] width 6 height 6
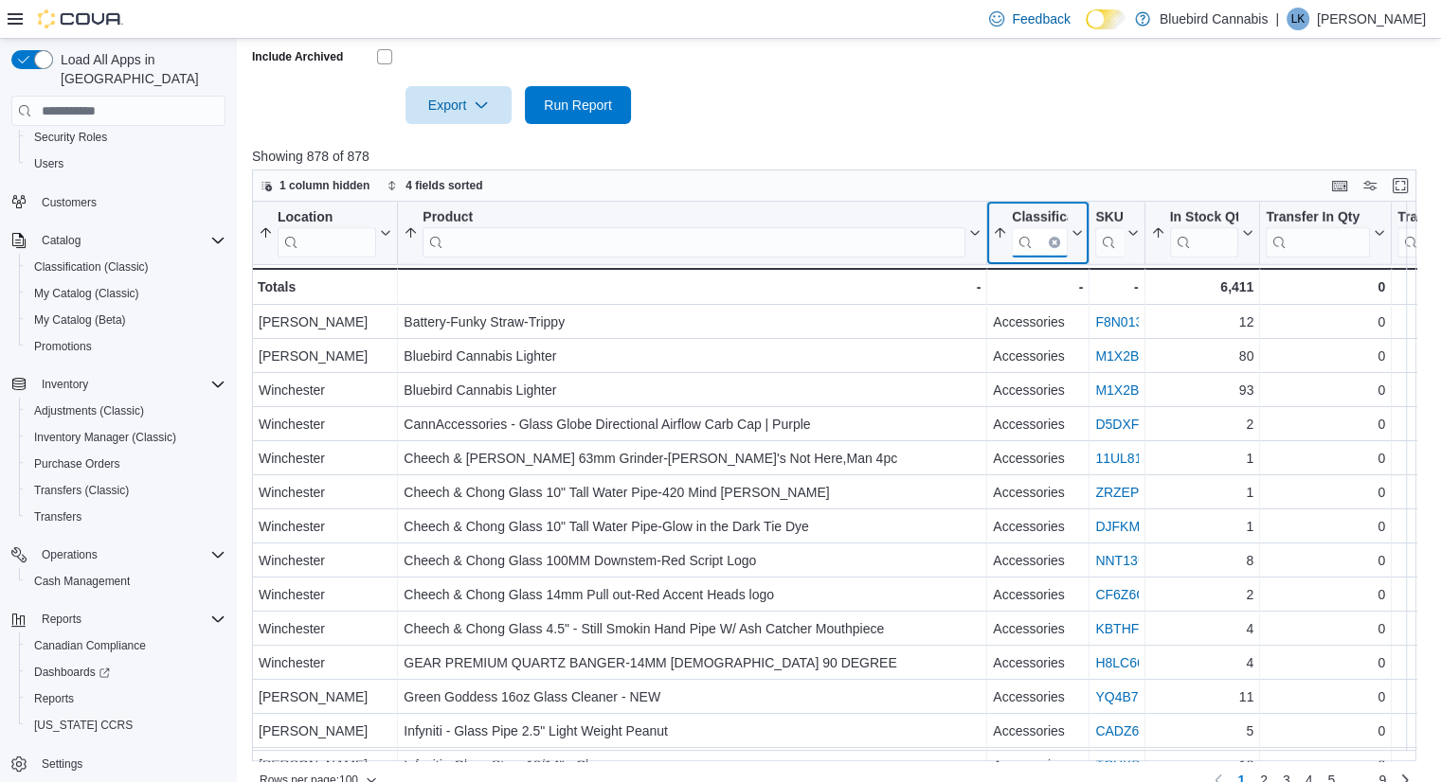
scroll to position [0, 12]
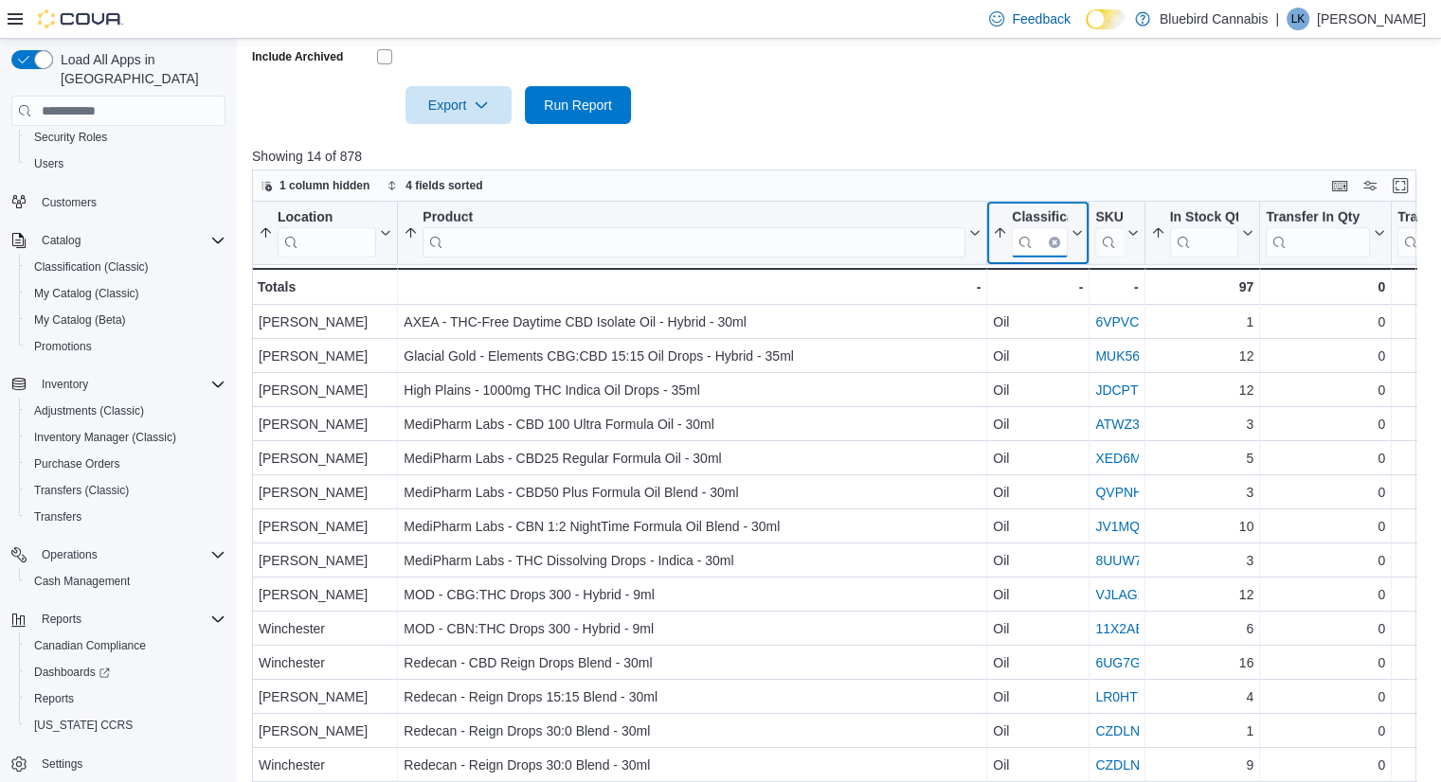
type input "***"
click at [1050, 227] on input "***" at bounding box center [1040, 242] width 56 height 30
click at [1052, 240] on icon "Clear input" at bounding box center [1055, 243] width 6 height 6
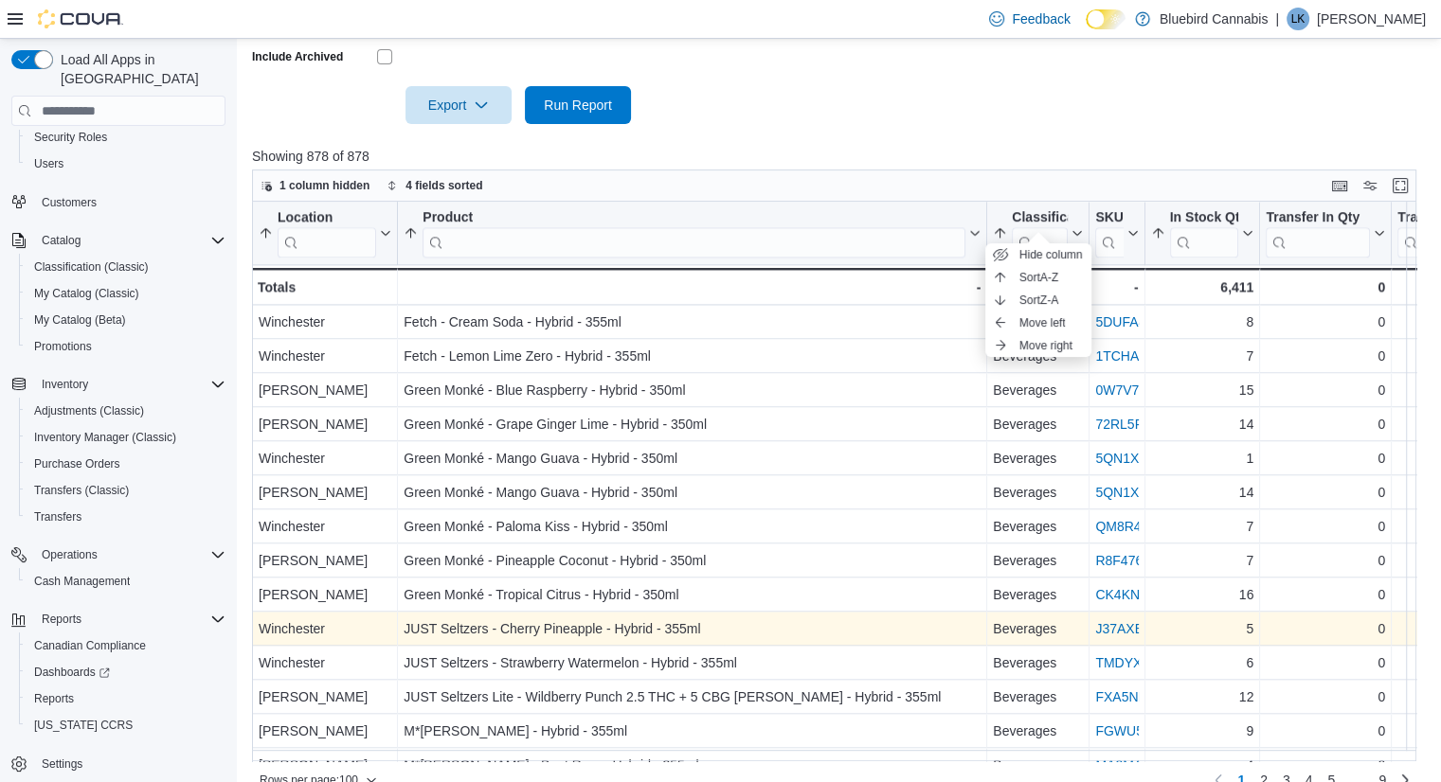
scroll to position [2963, 0]
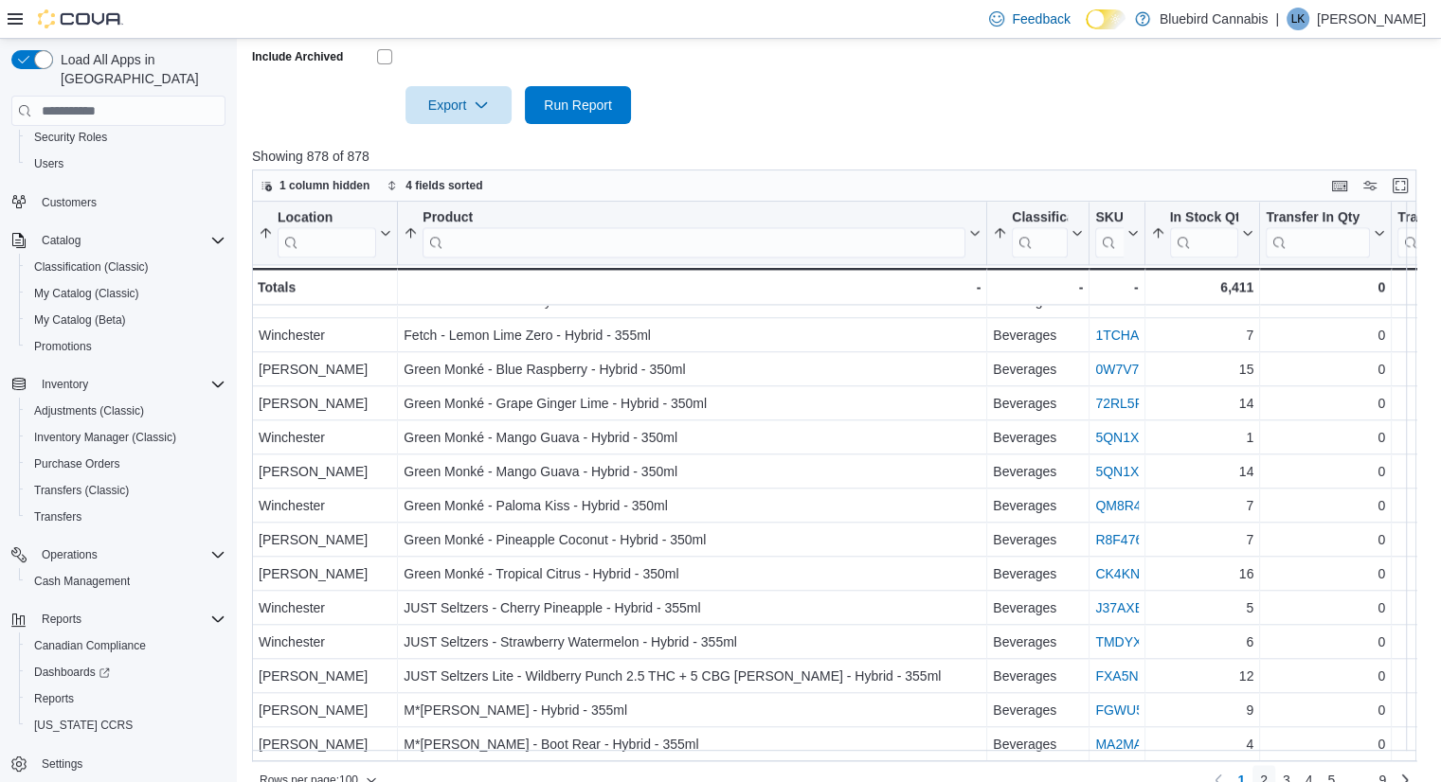
click at [1270, 765] on link "2" at bounding box center [1263, 780] width 23 height 30
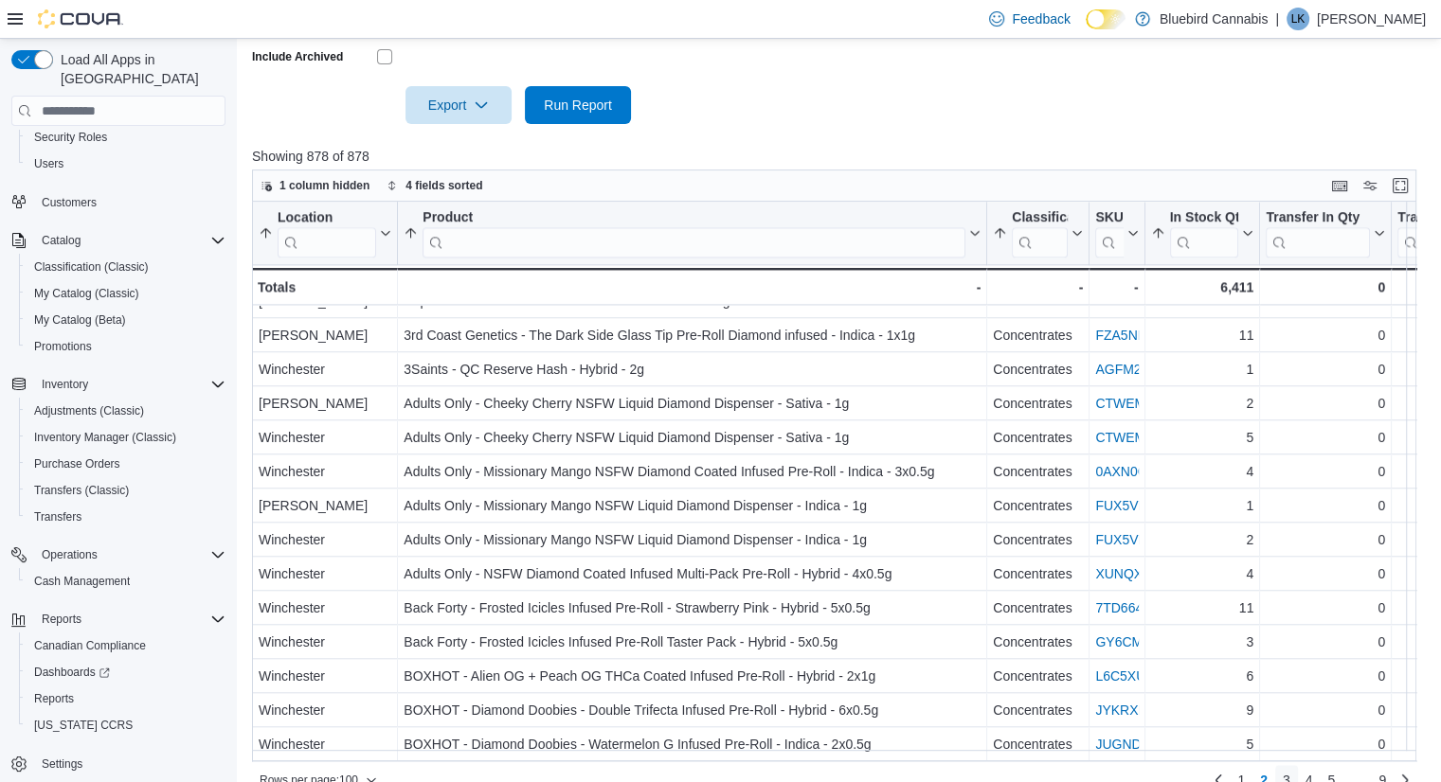
click at [1290, 771] on span "3" at bounding box center [1287, 780] width 8 height 19
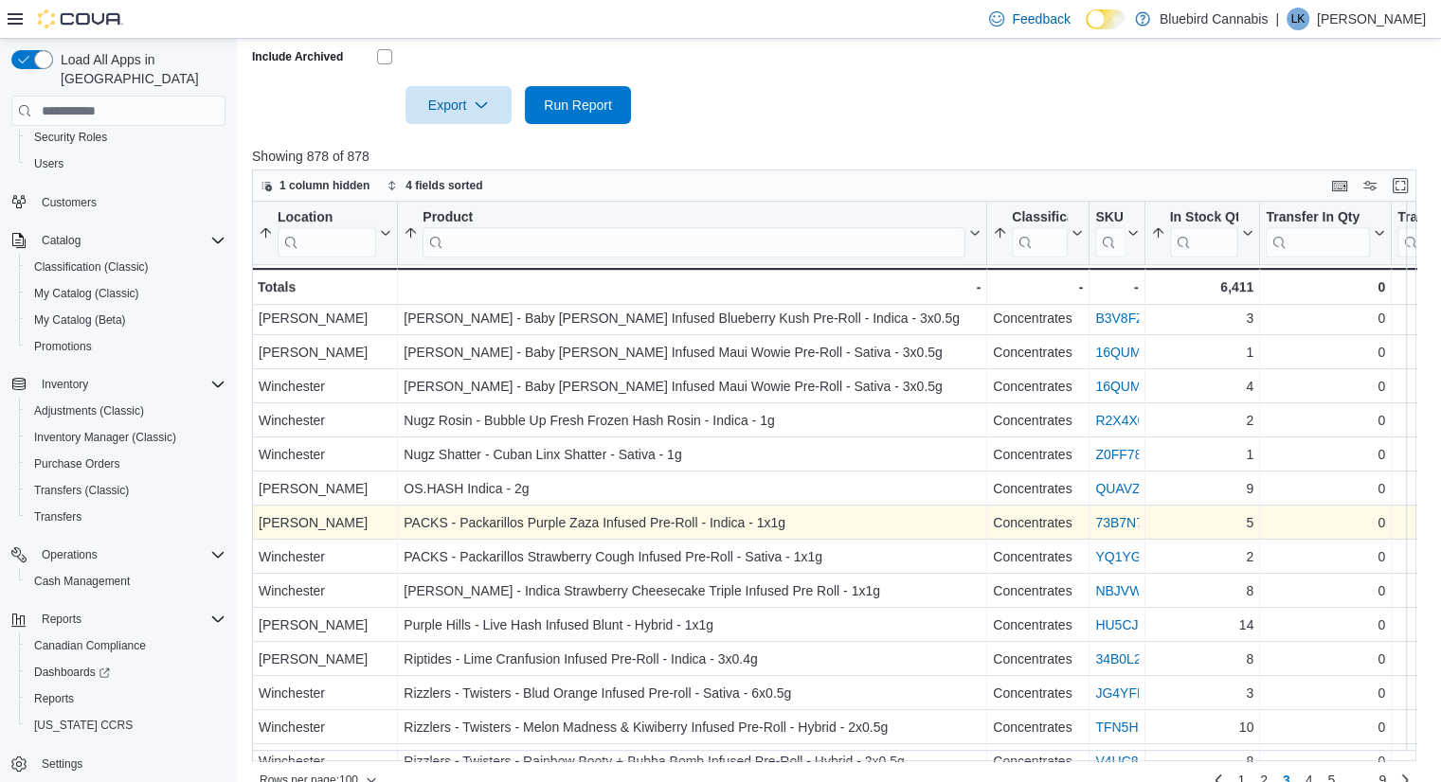
scroll to position [1027, 0]
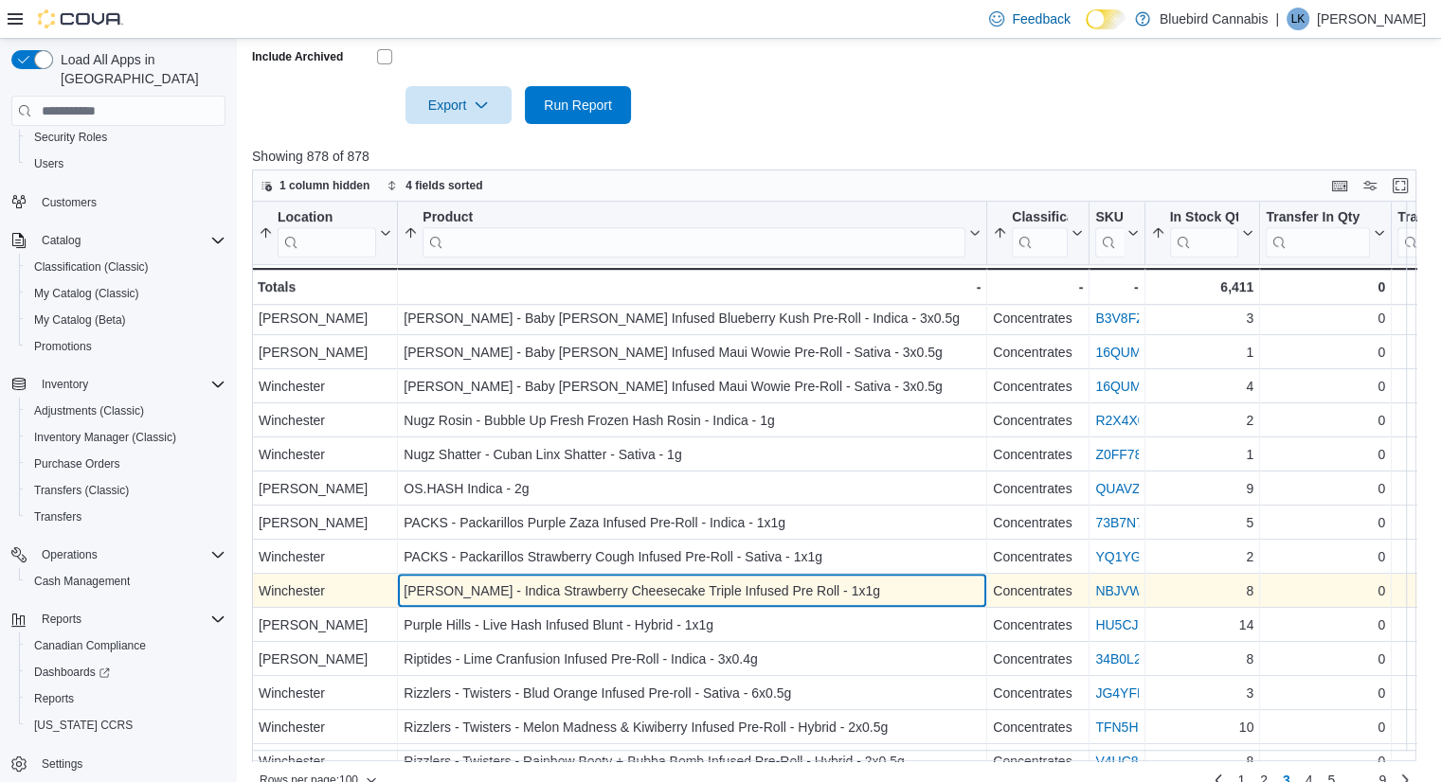
click at [807, 580] on div "Papa's Herb - Indica Strawberry Cheesecake Triple Infused Pre Roll - 1x1g" at bounding box center [692, 591] width 577 height 23
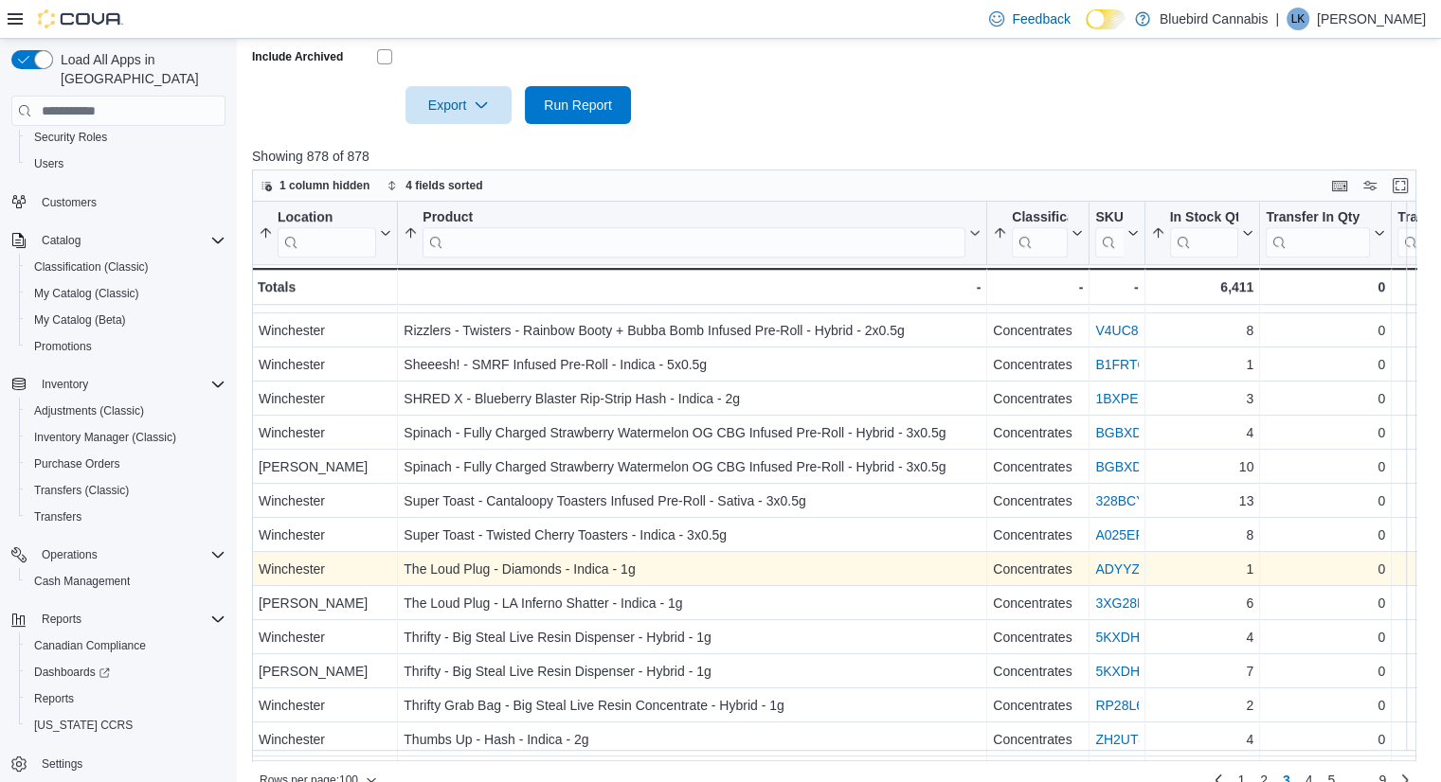
scroll to position [1530, 0]
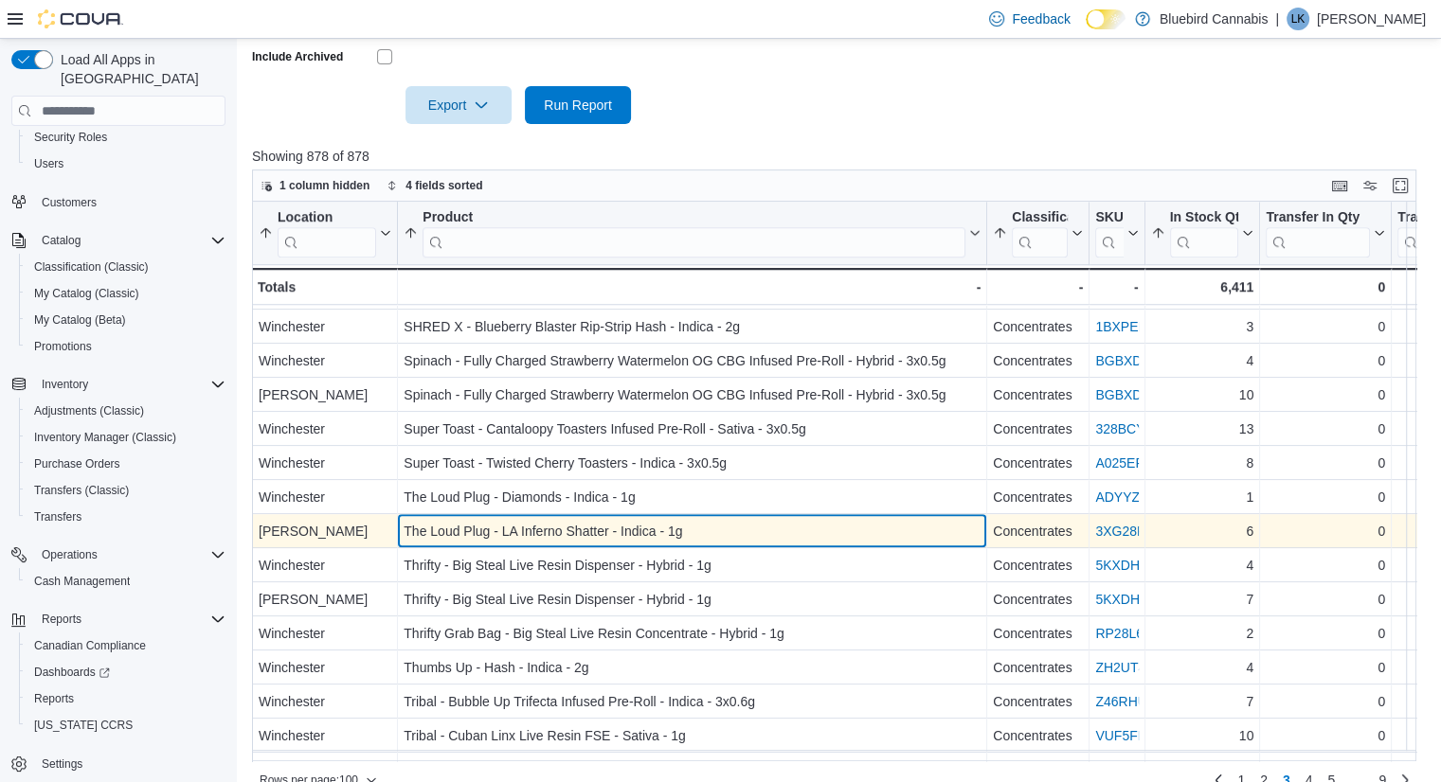
click at [693, 520] on div "The Loud Plug - LA Inferno Shatter - Indica - 1g" at bounding box center [692, 531] width 577 height 23
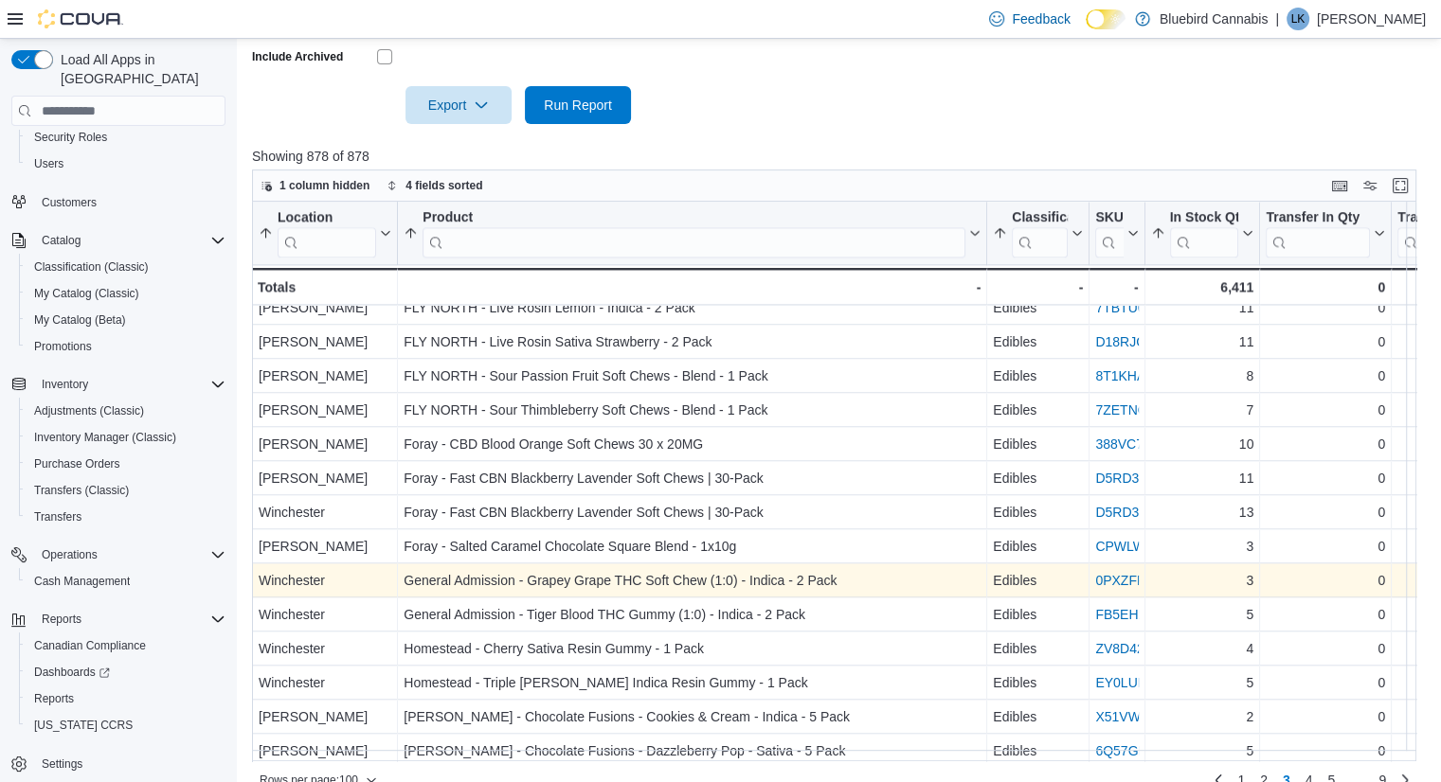
scroll to position [2963, 0]
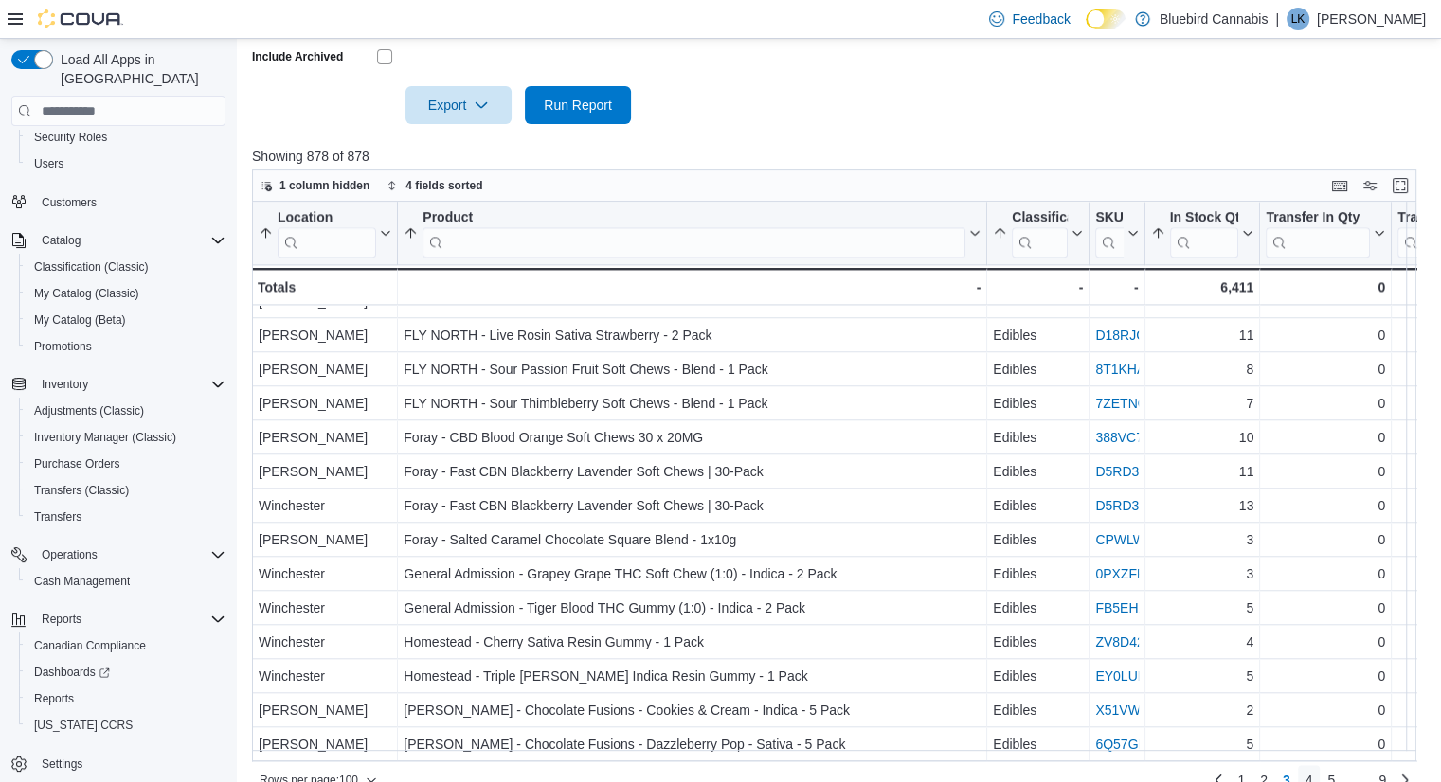
click at [1313, 771] on span "4" at bounding box center [1309, 780] width 8 height 19
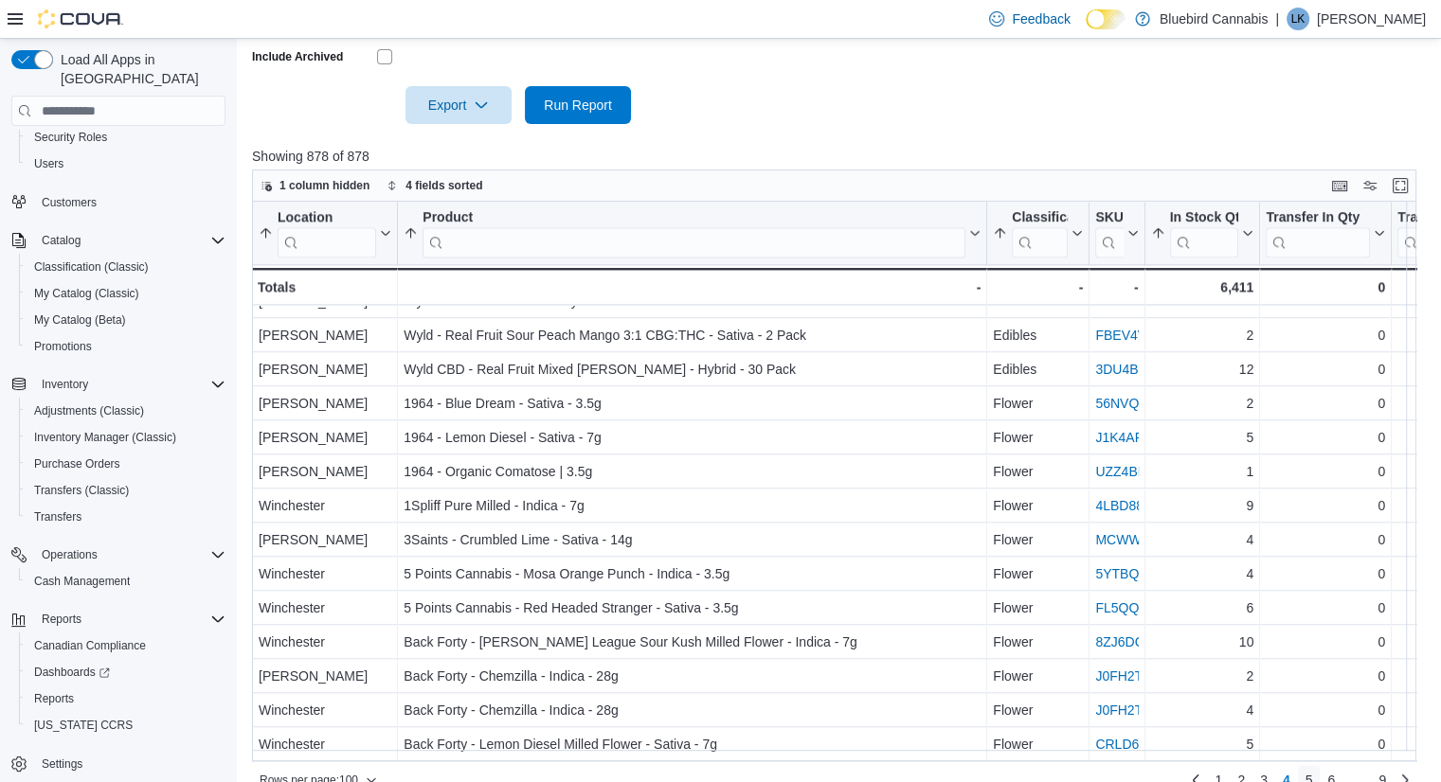
click at [1313, 771] on span "5" at bounding box center [1309, 780] width 8 height 19
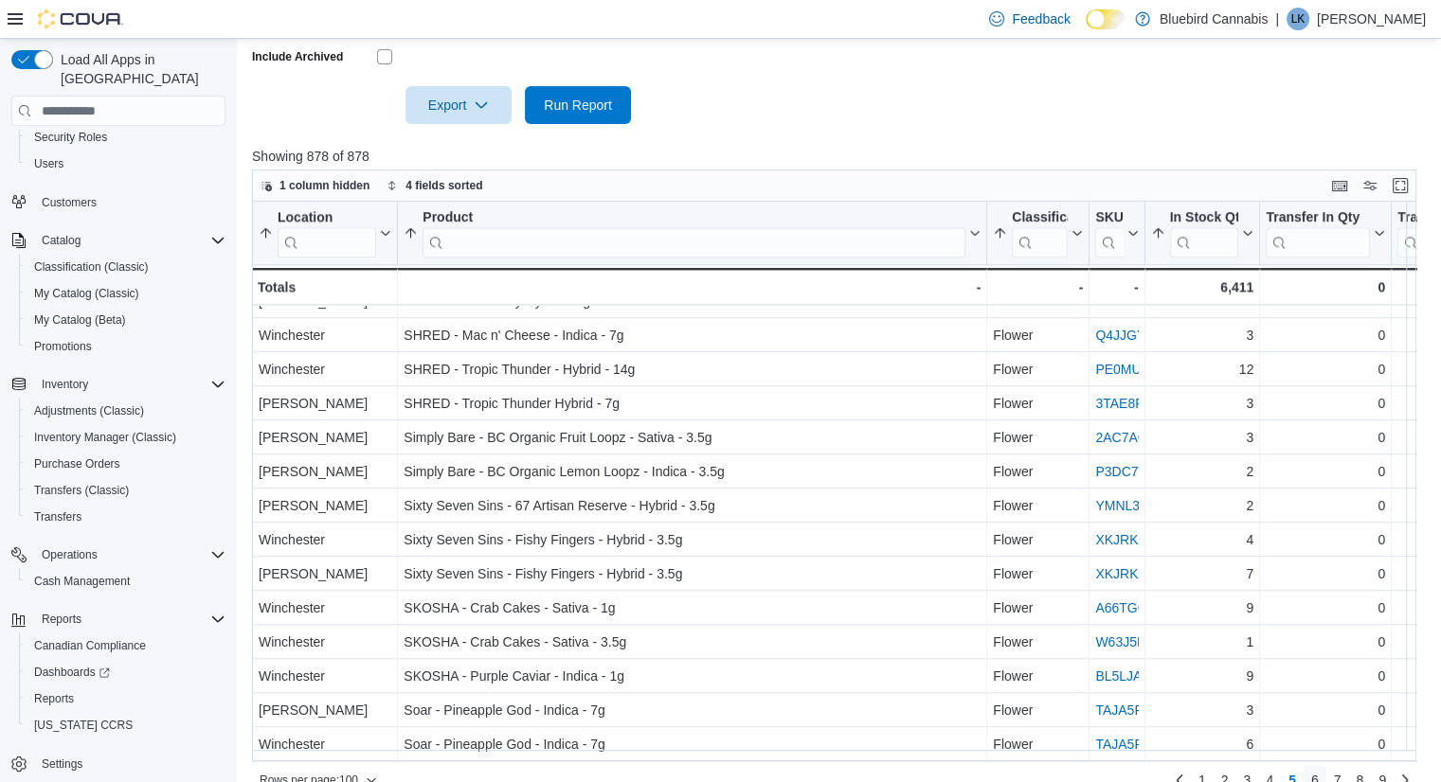
click at [1319, 771] on span "6" at bounding box center [1315, 780] width 8 height 19
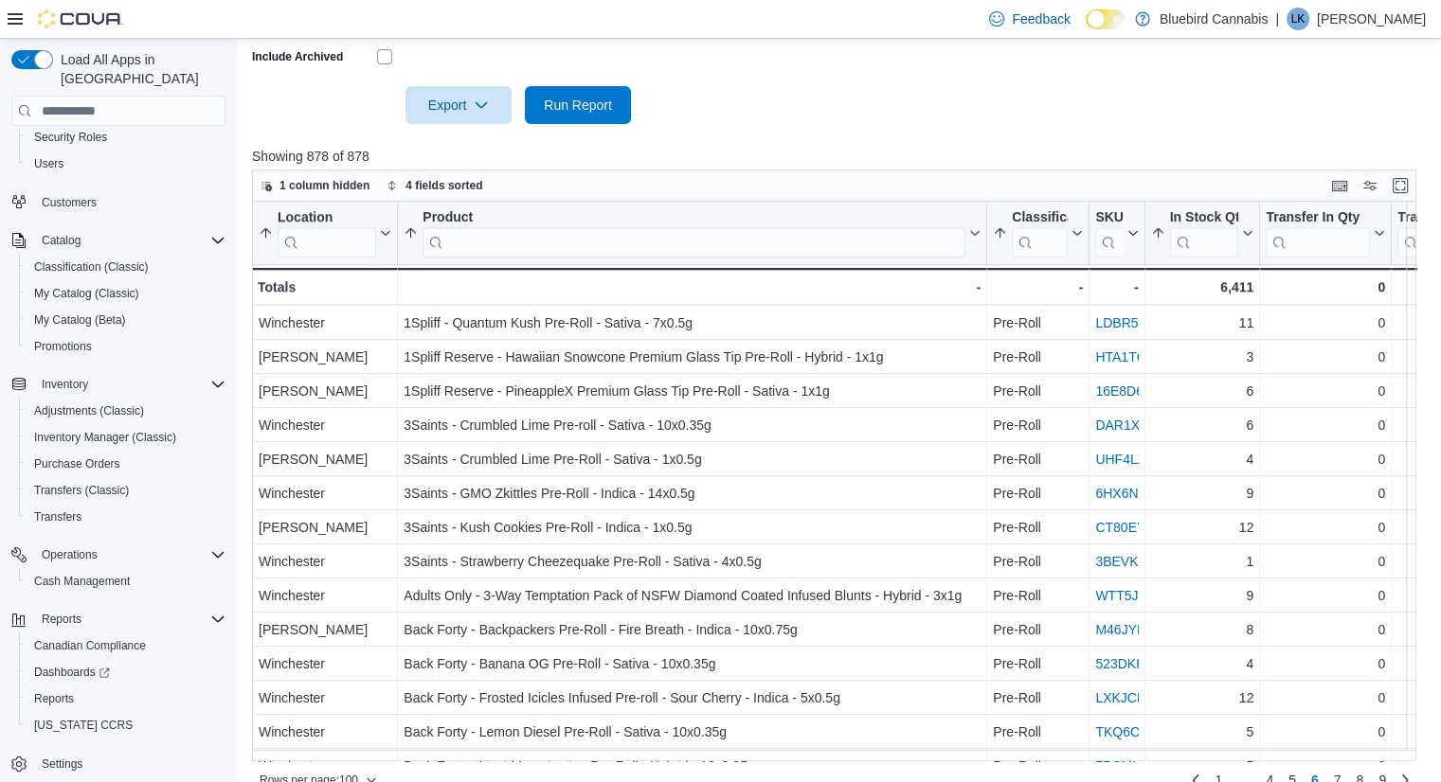
scroll to position [1978, 0]
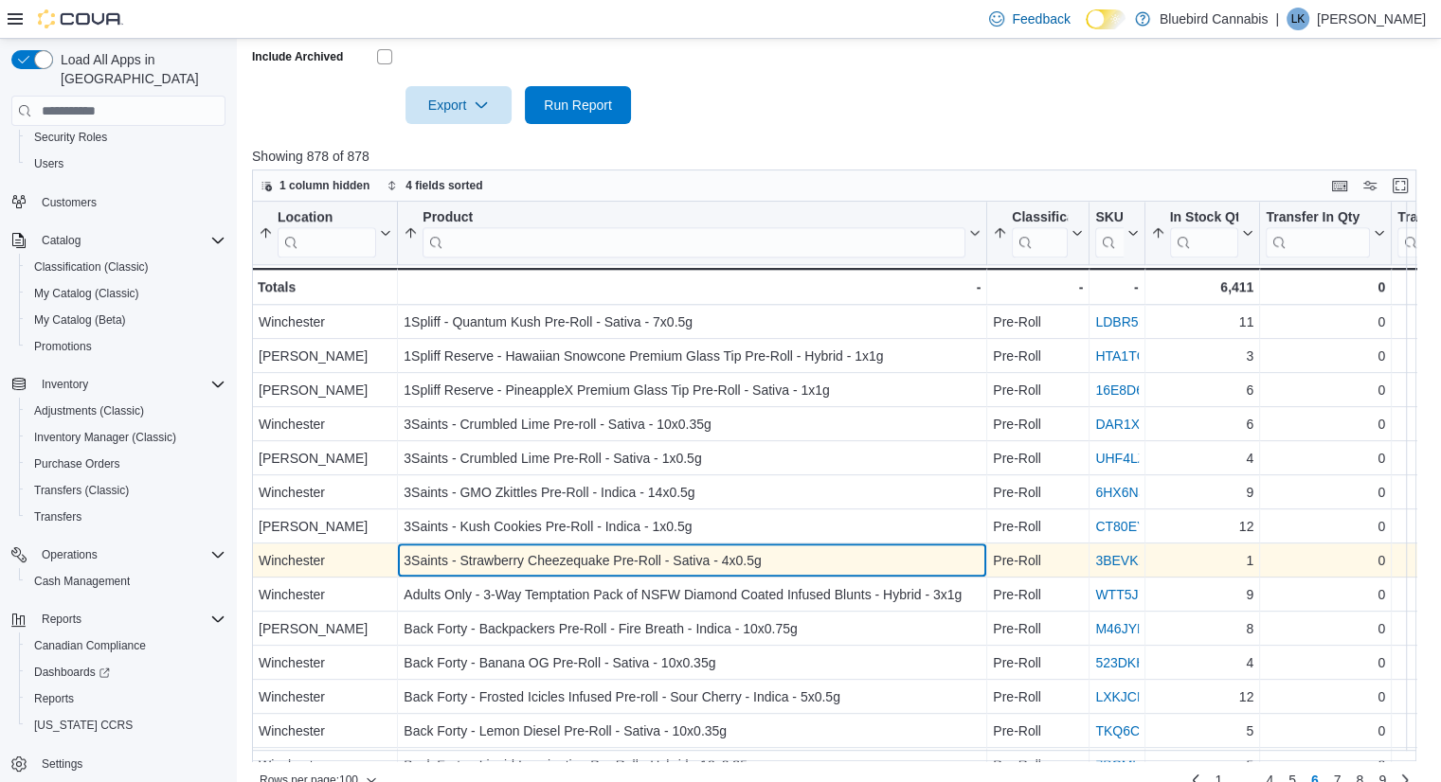
click at [719, 549] on div "3Saints - Strawberry Cheezequake Pre-Roll - Sativa - 4x0.5g" at bounding box center [692, 560] width 577 height 23
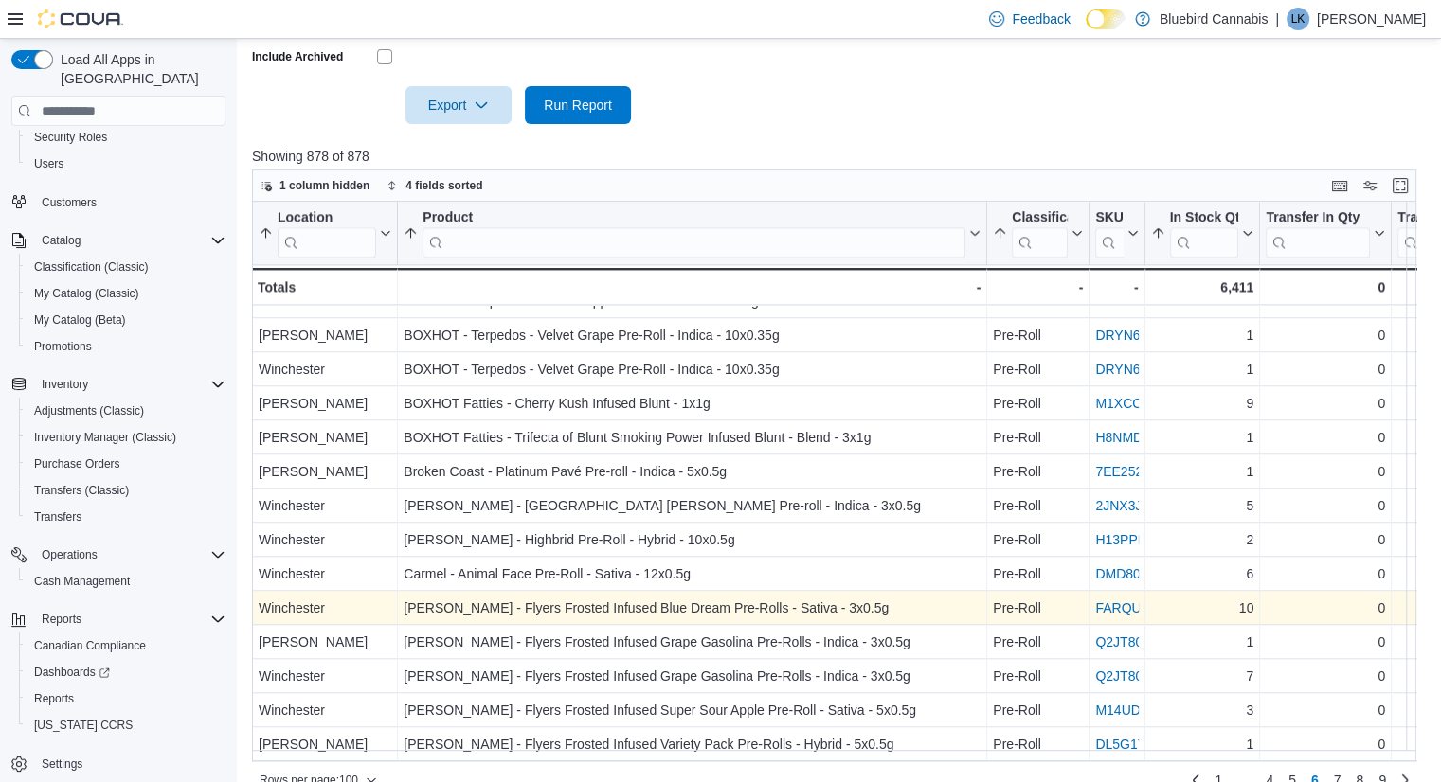
scroll to position [2963, 0]
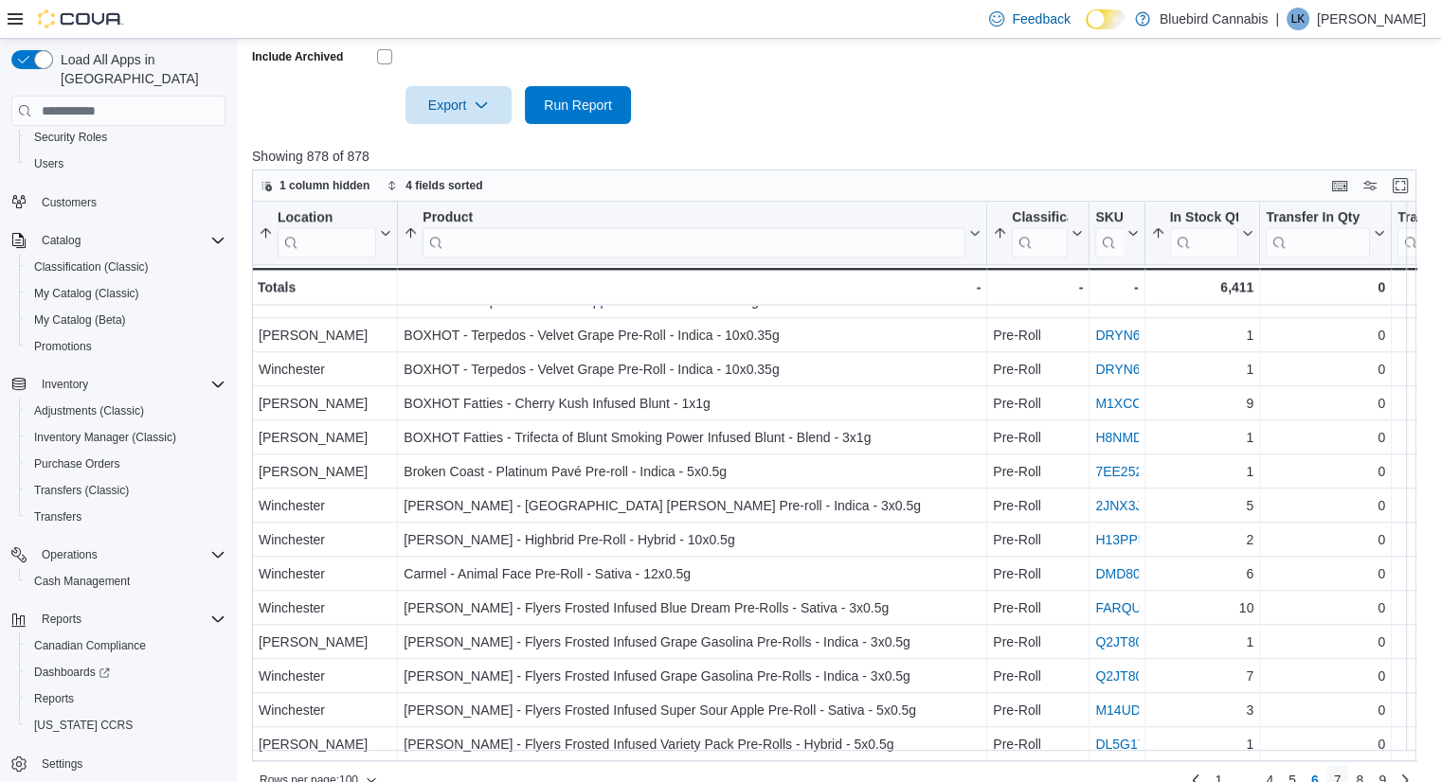
click at [1341, 771] on span "7" at bounding box center [1338, 780] width 8 height 19
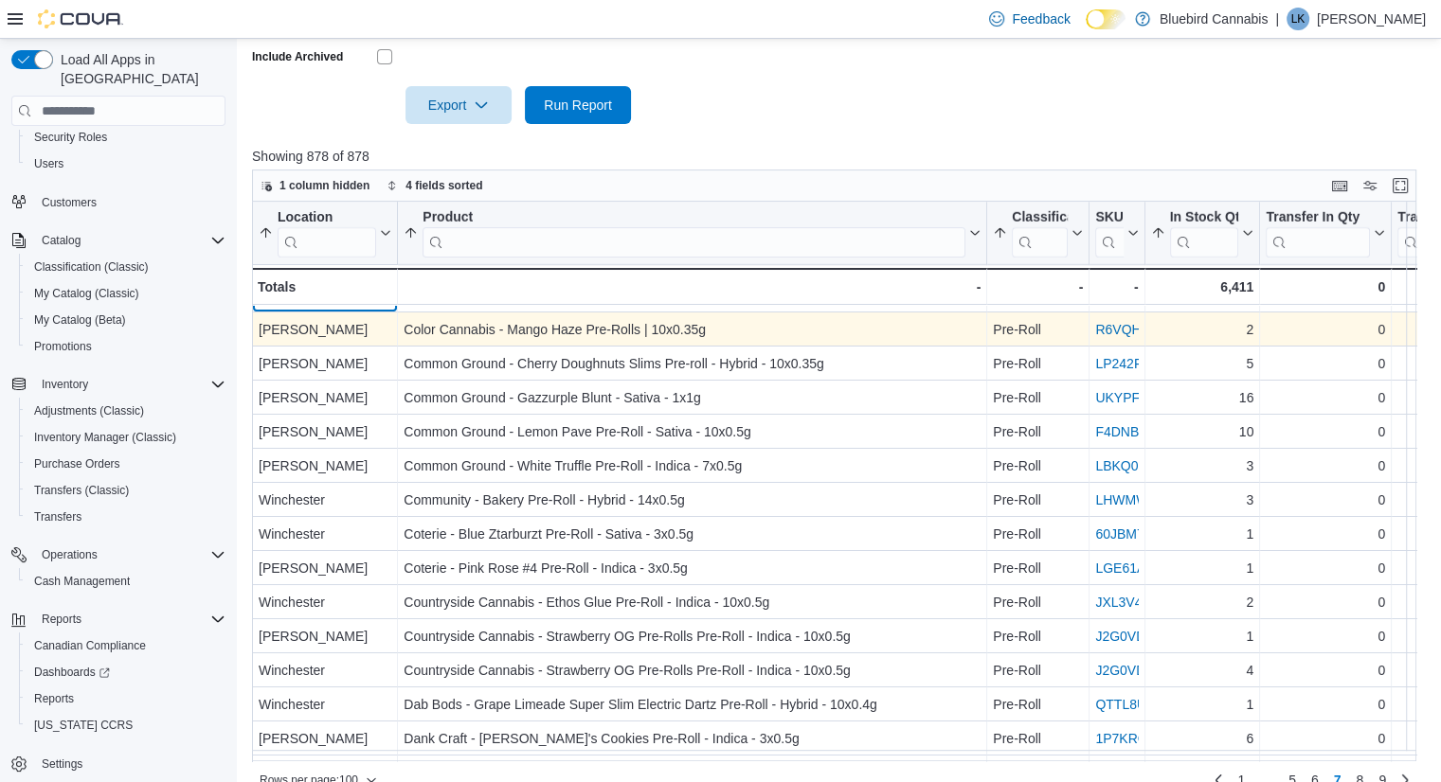
scroll to position [28, 0]
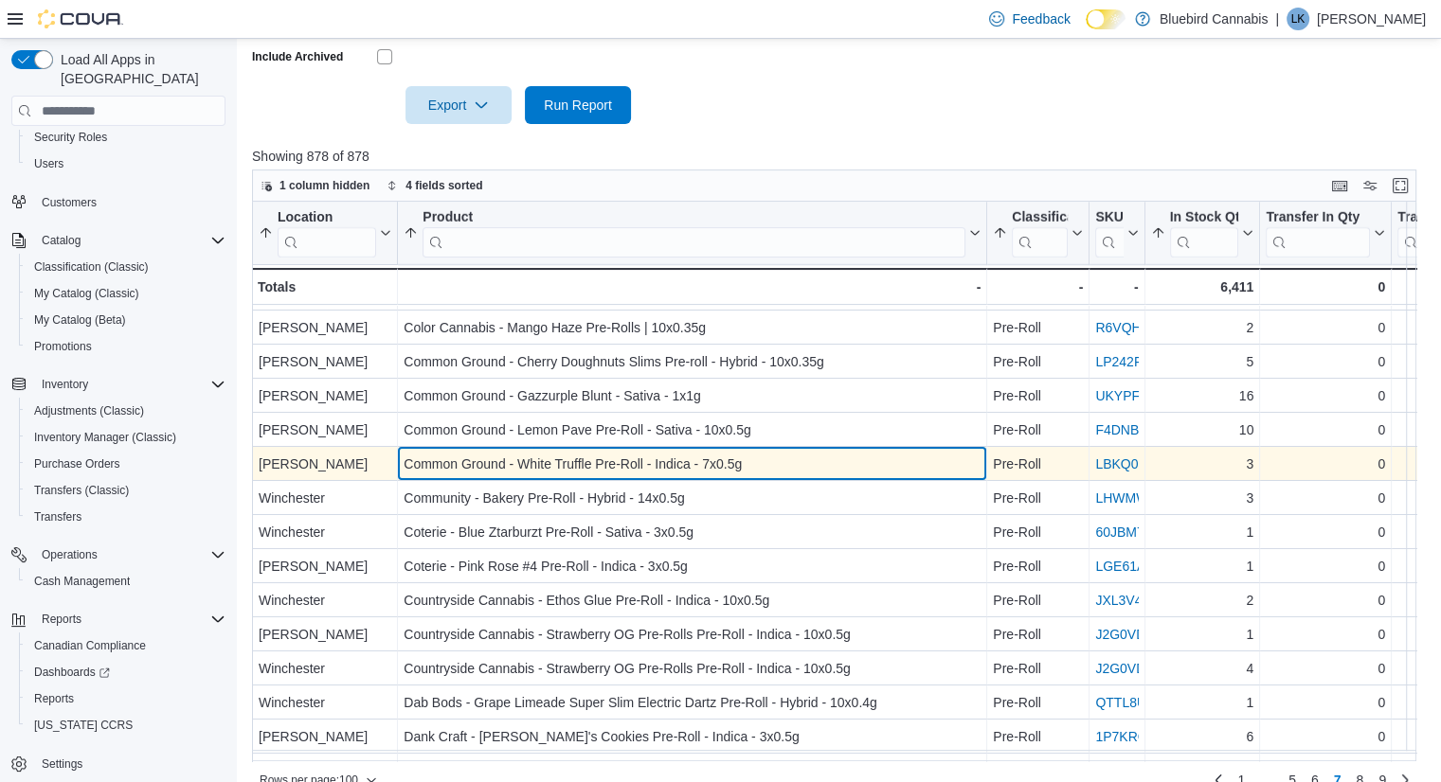
click at [758, 453] on div "Common Ground - White Truffle Pre-Roll - Indica - 7x0.5g" at bounding box center [692, 464] width 577 height 23
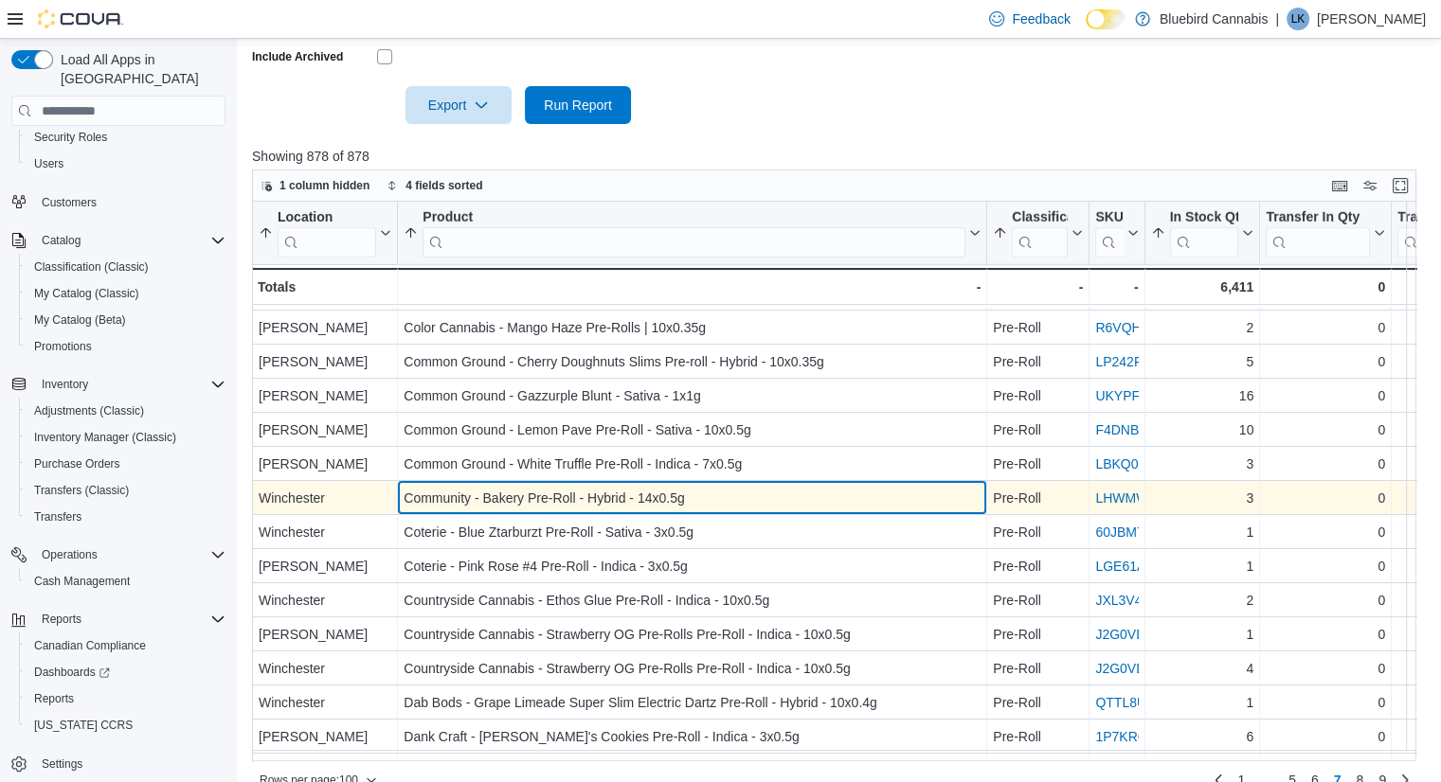
click at [750, 487] on div "Community - Bakery Pre-Roll - Hybrid - 14x0.5g" at bounding box center [692, 498] width 577 height 23
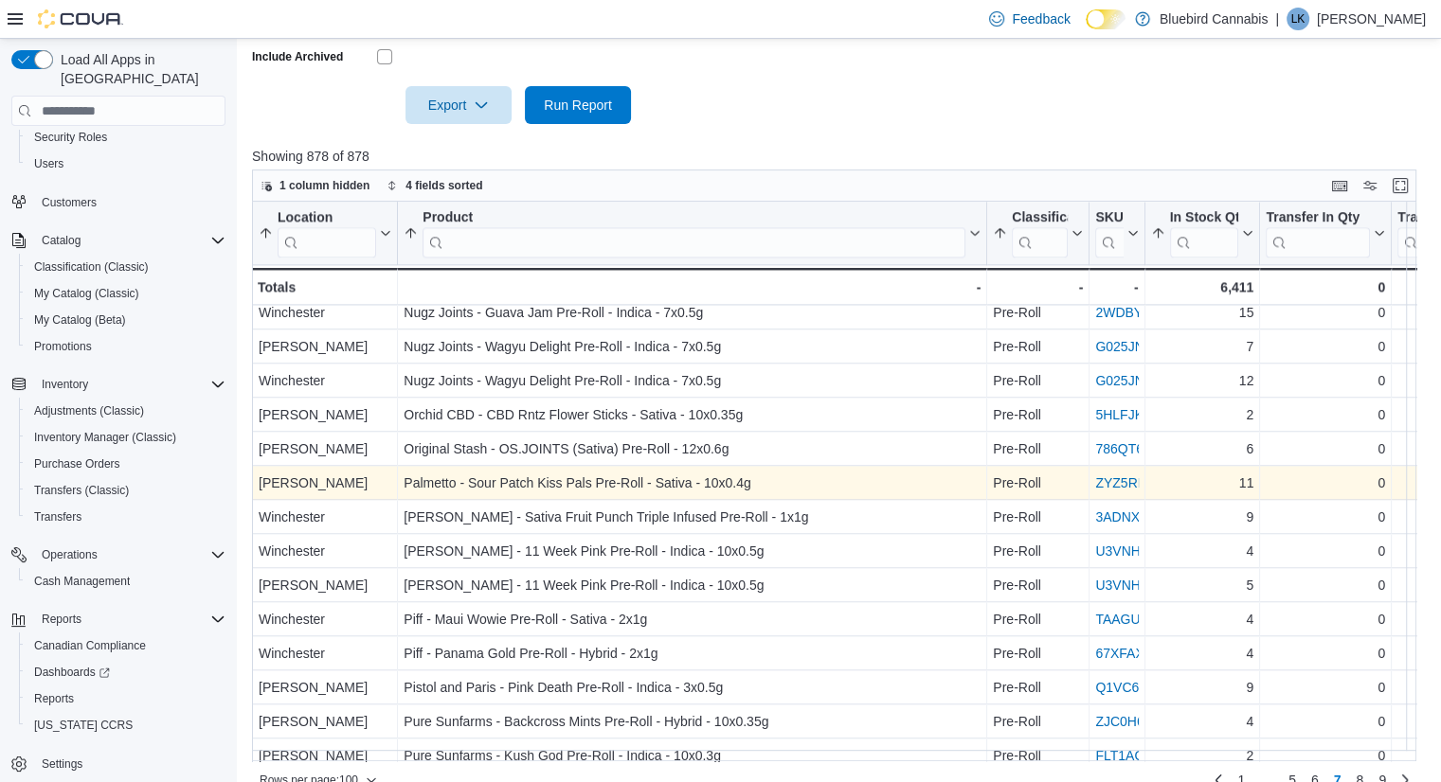
scroll to position [2963, 0]
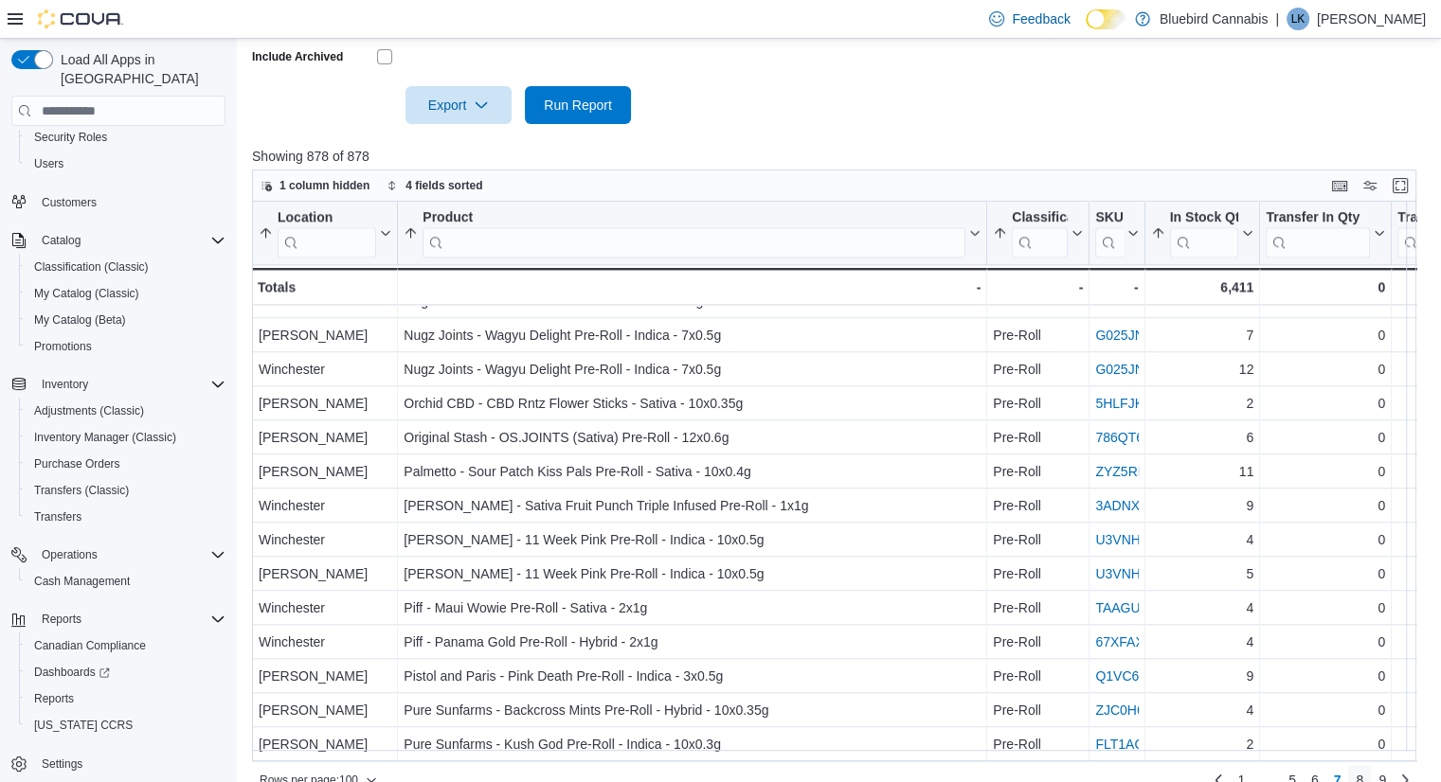
click at [1363, 771] on span "8" at bounding box center [1360, 780] width 8 height 19
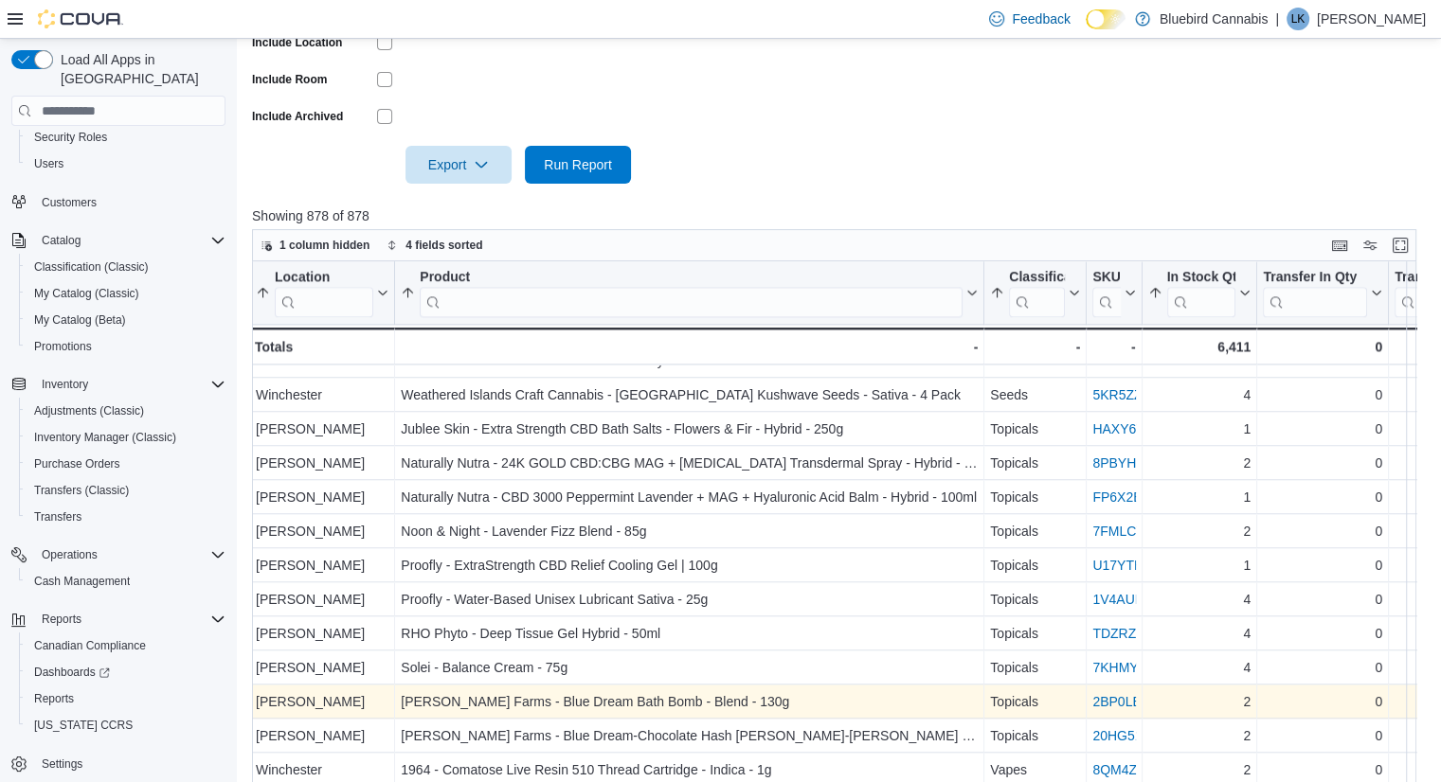
scroll to position [632, 0]
